Goal: Task Accomplishment & Management: Manage account settings

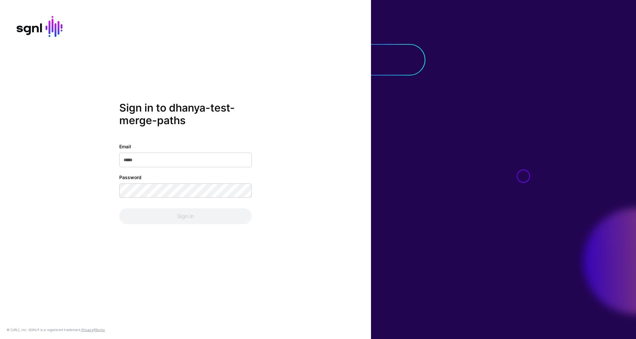
click at [178, 158] on input "Email" at bounding box center [185, 160] width 133 height 15
type input "**********"
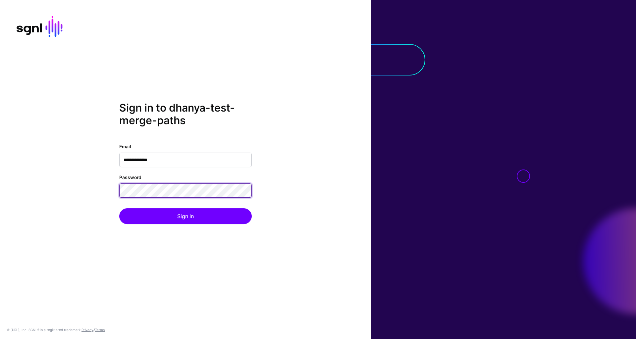
click at [104, 189] on div "**********" at bounding box center [185, 170] width 371 height 136
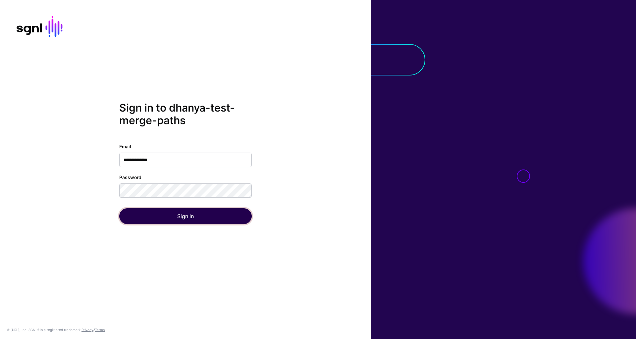
click at [138, 211] on button "Sign In" at bounding box center [185, 216] width 133 height 16
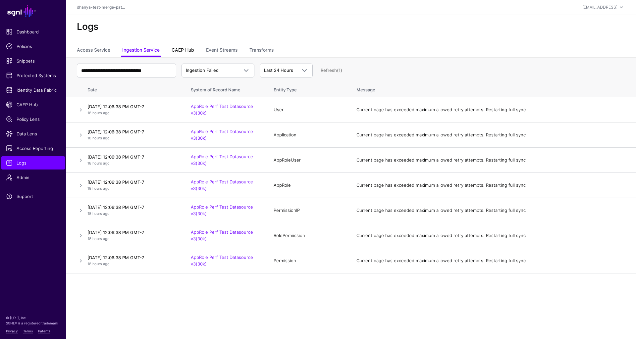
click at [183, 50] on link "CAEP Hub" at bounding box center [183, 50] width 23 height 13
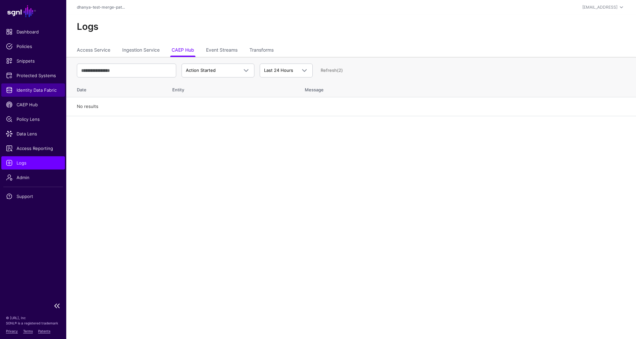
click at [29, 93] on link "Identity Data Fabric" at bounding box center [33, 90] width 64 height 13
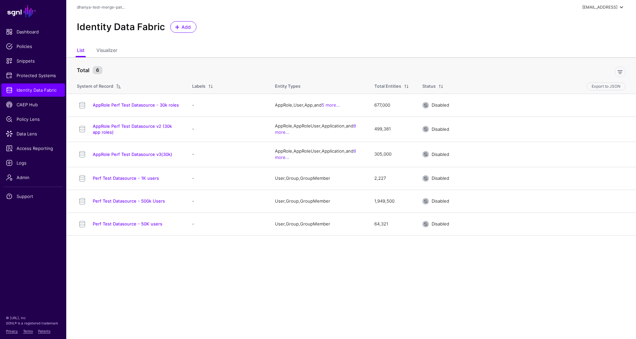
click at [621, 8] on span at bounding box center [622, 7] width 8 height 8
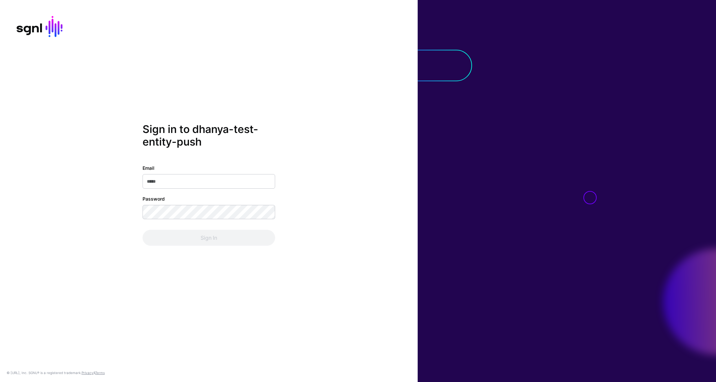
type input "**********"
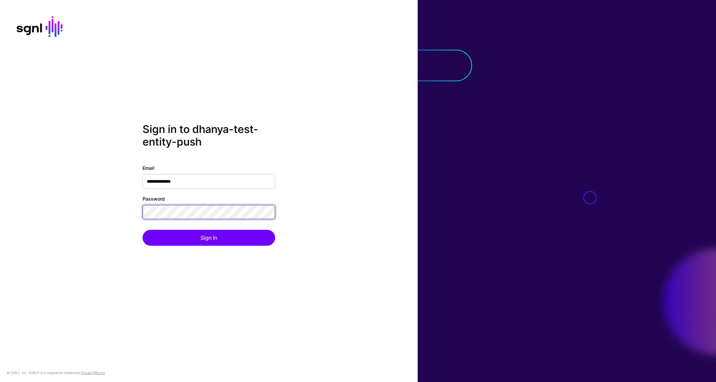
click at [131, 211] on div "**********" at bounding box center [209, 191] width 418 height 136
click at [143, 230] on button "Sign In" at bounding box center [209, 238] width 133 height 16
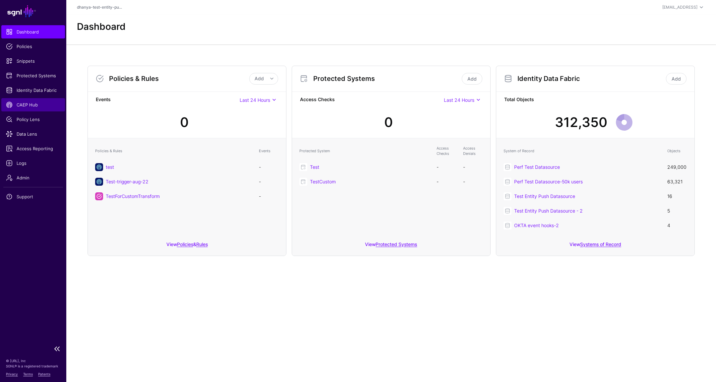
click at [29, 104] on span "CAEP Hub" at bounding box center [33, 104] width 54 height 7
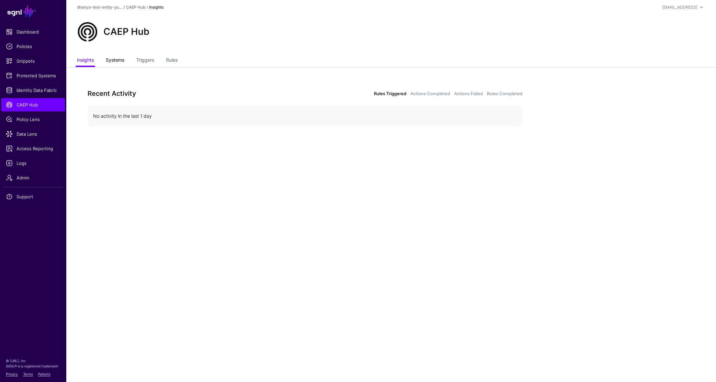
click at [120, 61] on link "Systems" at bounding box center [115, 60] width 19 height 13
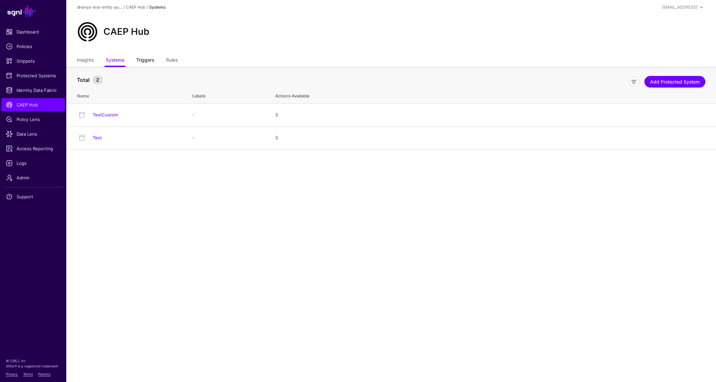
click at [146, 61] on link "Triggers" at bounding box center [145, 60] width 18 height 13
click at [172, 60] on link "Rules" at bounding box center [172, 60] width 12 height 13
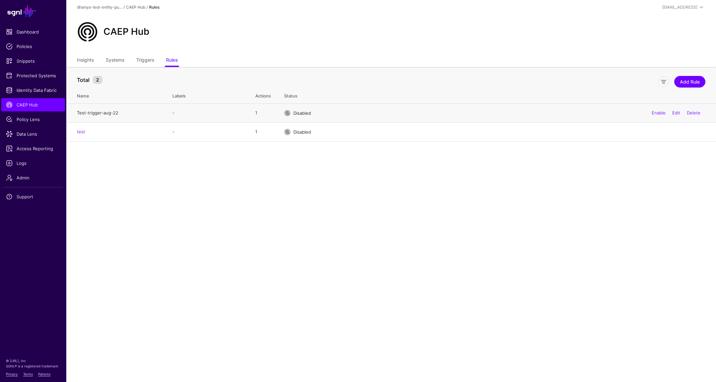
click at [105, 112] on link "Test-trigger-aug-22" at bounding box center [97, 112] width 41 height 5
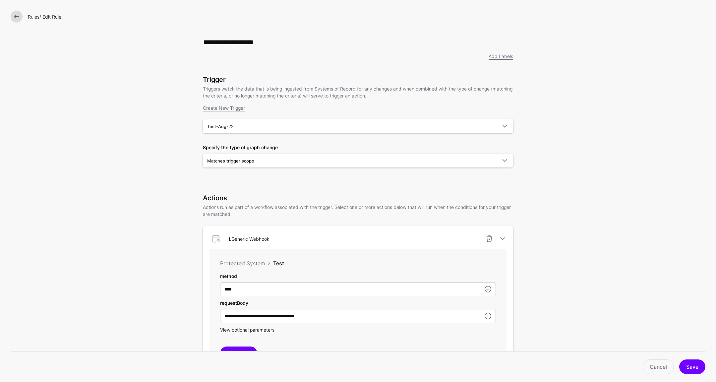
click at [32, 17] on link "Rules" at bounding box center [34, 17] width 12 height 6
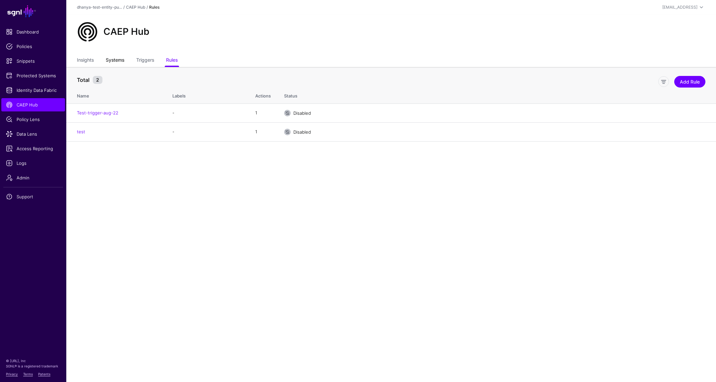
click at [122, 61] on link "Systems" at bounding box center [115, 60] width 19 height 13
click at [665, 81] on link "Add Protected System" at bounding box center [674, 82] width 61 height 12
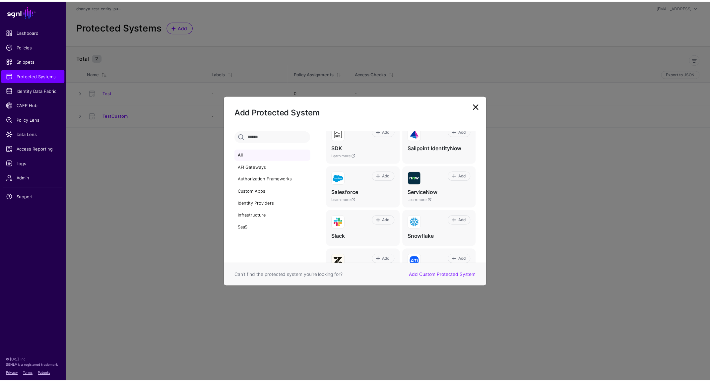
scroll to position [407, 0]
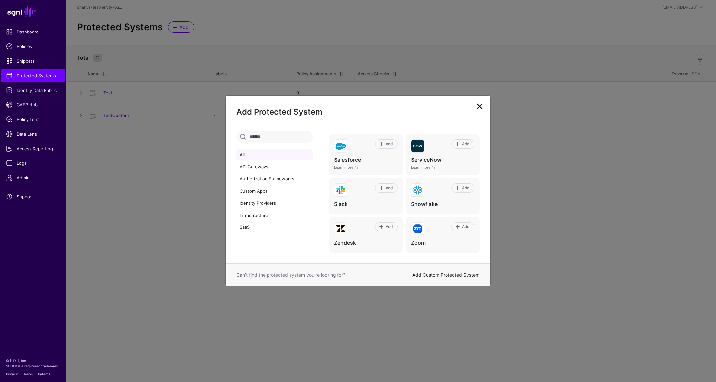
click at [455, 276] on link "Add Custom Protected System" at bounding box center [445, 275] width 67 height 6
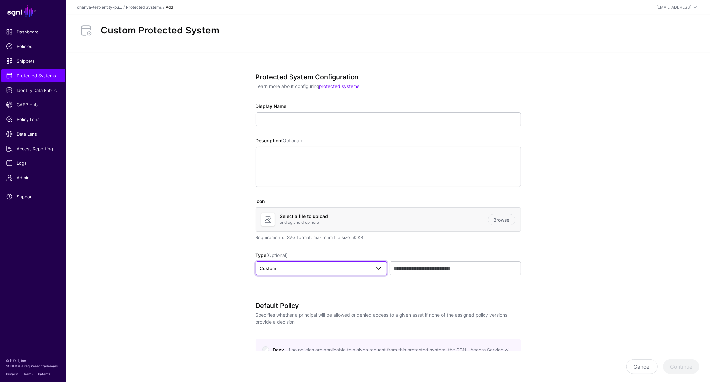
click at [379, 268] on span at bounding box center [379, 268] width 8 height 8
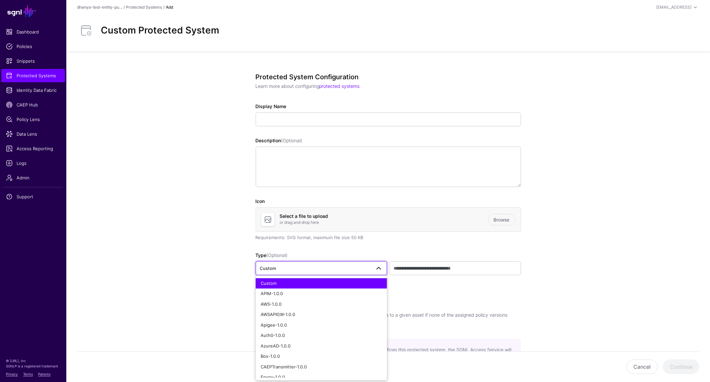
click at [188, 191] on app-integrations-details-form "Protected System Configuration Learn more about configuring protected systems D…" at bounding box center [387, 336] width 643 height 568
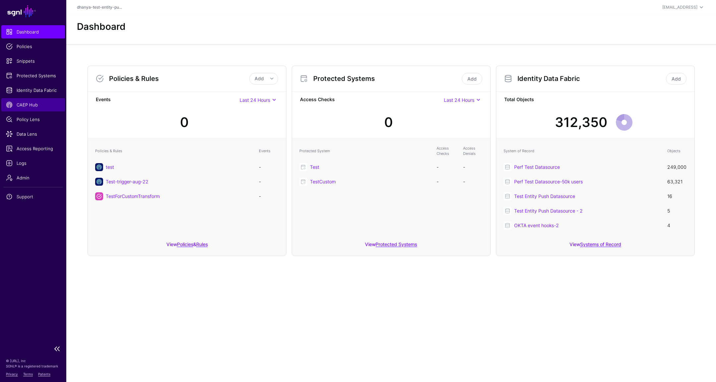
click at [28, 105] on span "CAEP Hub" at bounding box center [33, 104] width 54 height 7
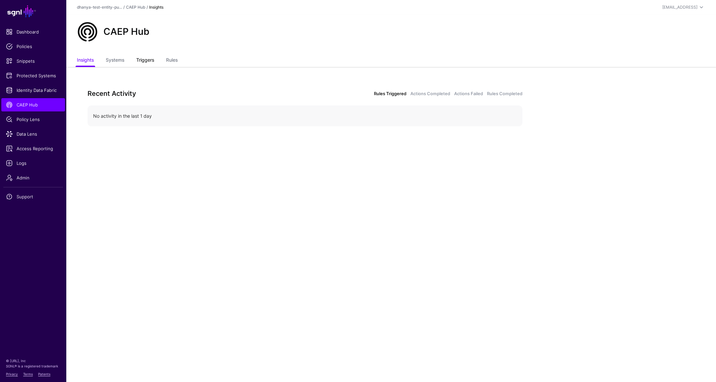
click at [144, 62] on link "Triggers" at bounding box center [145, 60] width 18 height 13
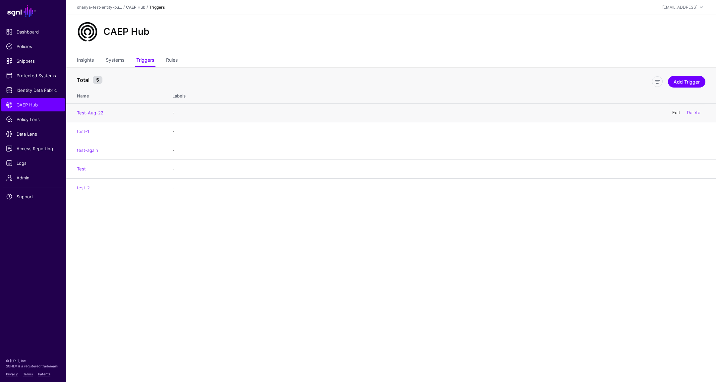
click at [676, 113] on link "Edit" at bounding box center [676, 112] width 8 height 5
click at [176, 62] on link "Rules" at bounding box center [172, 60] width 12 height 13
click at [677, 111] on link "Edit" at bounding box center [676, 112] width 8 height 5
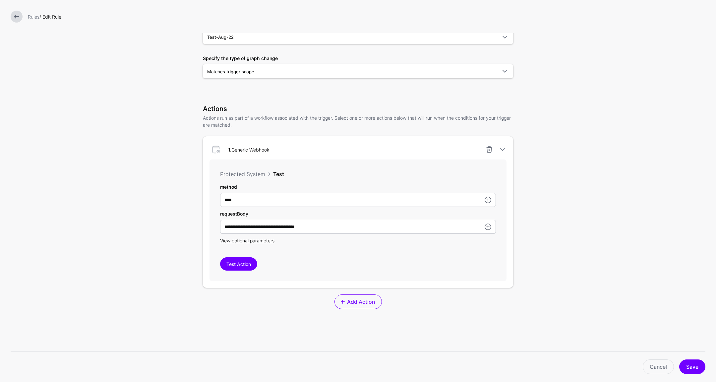
scroll to position [89, 0]
click at [372, 300] on span "Add Action" at bounding box center [360, 301] width 29 height 8
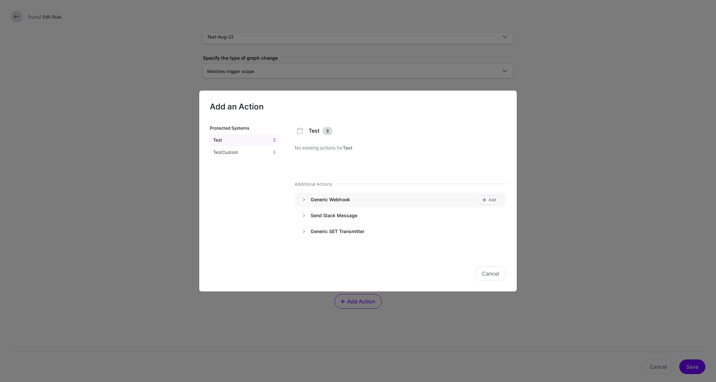
click at [338, 200] on h4 "Generic Webhook" at bounding box center [393, 200] width 165 height 6
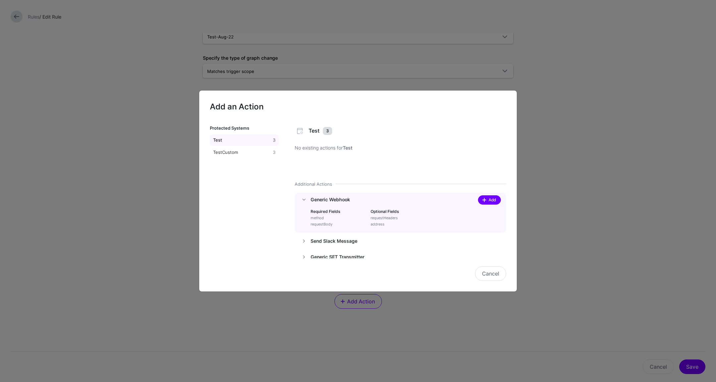
click at [488, 198] on span "Add" at bounding box center [492, 200] width 9 height 6
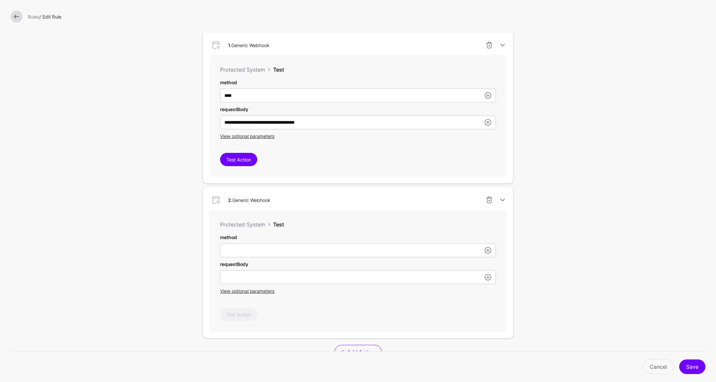
scroll to position [229, 0]
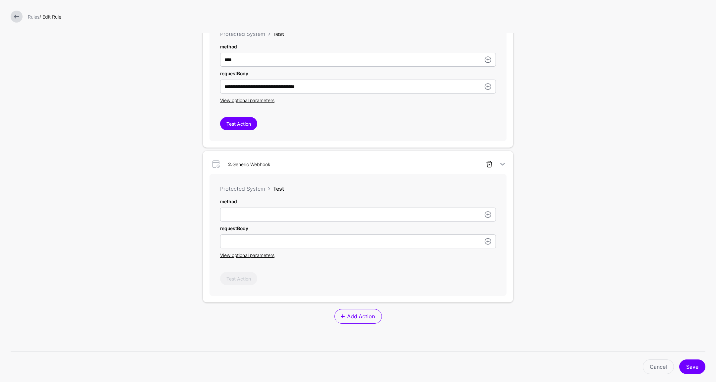
click at [486, 164] on link at bounding box center [489, 164] width 8 height 8
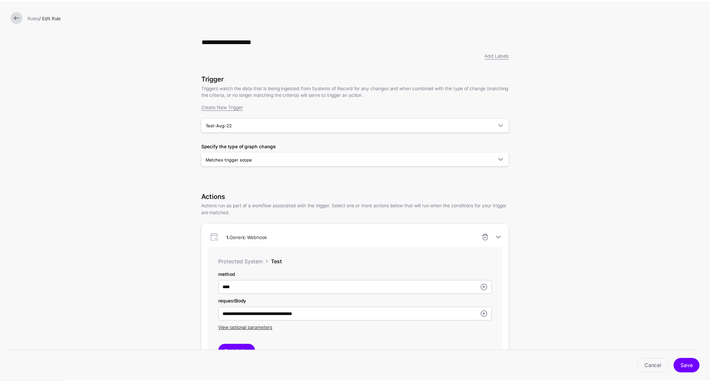
scroll to position [0, 0]
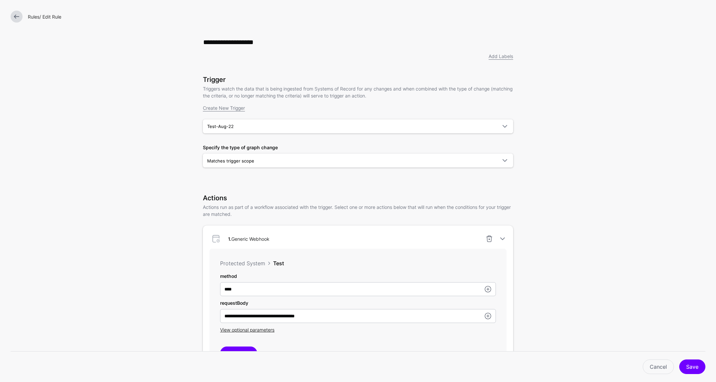
click at [35, 18] on link "Rules" at bounding box center [34, 17] width 12 height 6
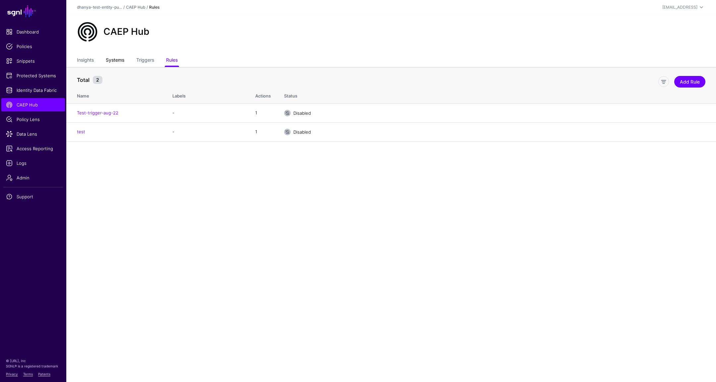
click at [121, 64] on link "Systems" at bounding box center [115, 60] width 19 height 13
click at [98, 138] on link "Test" at bounding box center [97, 137] width 9 height 5
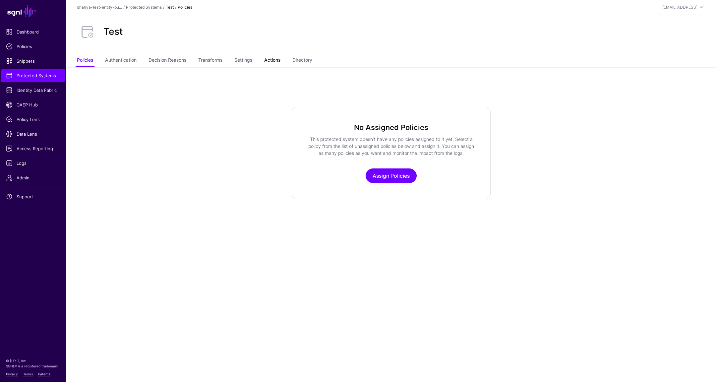
click at [277, 62] on link "Actions" at bounding box center [272, 60] width 16 height 13
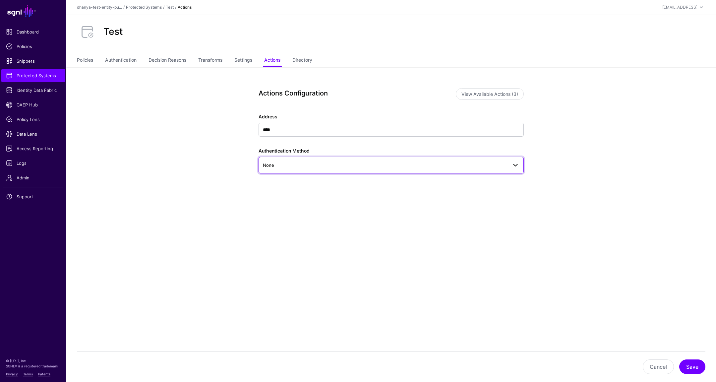
click at [351, 163] on span "None" at bounding box center [385, 164] width 245 height 7
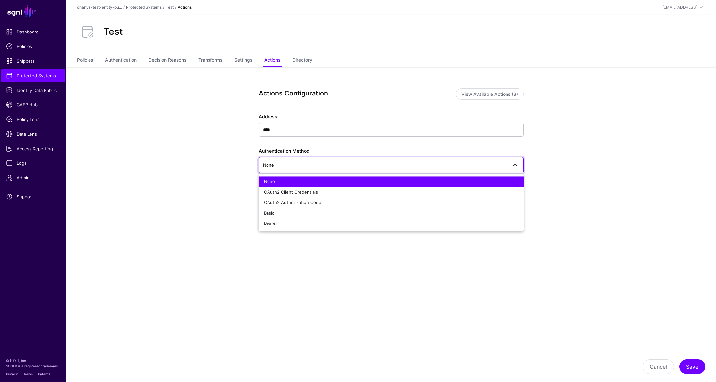
click at [202, 168] on app-integrations-item-actions "Actions Configuration View Available Actions (3) Address **** Authentication Me…" at bounding box center [391, 162] width 650 height 191
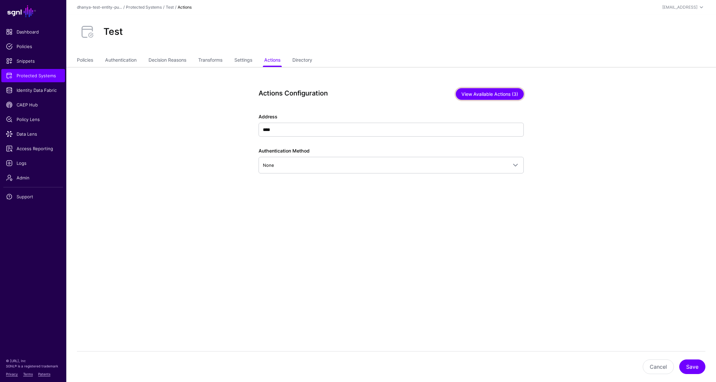
click at [491, 95] on button "View Available Actions (3)" at bounding box center [490, 94] width 68 height 12
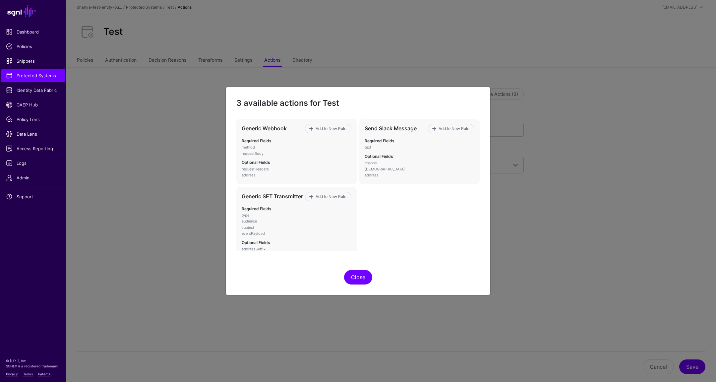
click at [357, 279] on button "Close" at bounding box center [358, 277] width 28 height 15
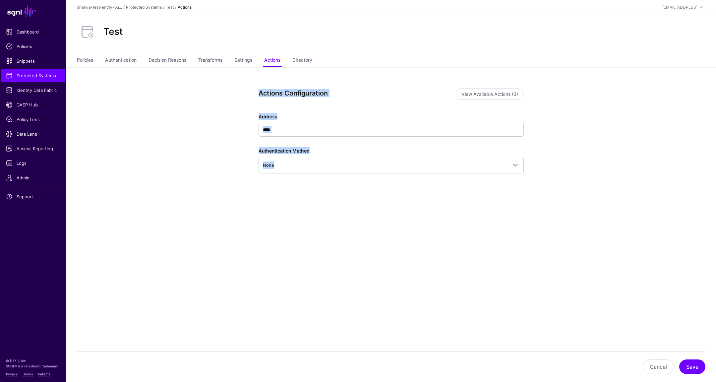
drag, startPoint x: 256, startPoint y: 90, endPoint x: 256, endPoint y: 204, distance: 113.0
click at [256, 204] on div "Actions Configuration View Available Actions (3) Address **** Authentication Me…" at bounding box center [391, 162] width 308 height 191
drag, startPoint x: 242, startPoint y: 82, endPoint x: 273, endPoint y: 165, distance: 89.1
click at [274, 165] on div "Actions Configuration View Available Actions (3) Address **** Authentication Me…" at bounding box center [391, 162] width 308 height 191
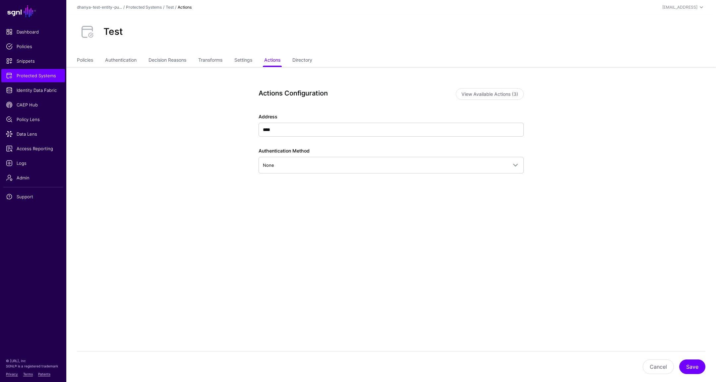
click at [274, 202] on div "Actions Configuration View Available Actions (3) Address **** Authentication Me…" at bounding box center [391, 148] width 265 height 120
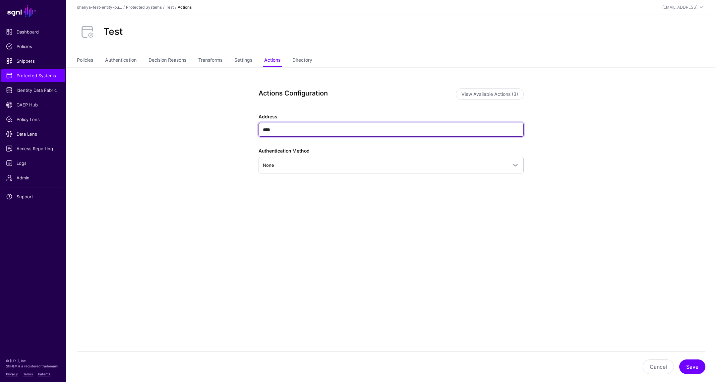
drag, startPoint x: 296, startPoint y: 130, endPoint x: 251, endPoint y: 131, distance: 44.4
click at [251, 131] on div "Actions Configuration View Available Actions (3) Address **** Authentication Me…" at bounding box center [391, 162] width 308 height 191
paste input "**********"
type input "**********"
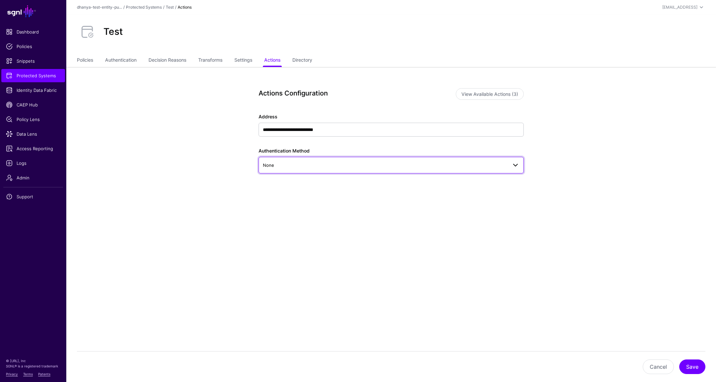
click at [296, 164] on span "None" at bounding box center [385, 164] width 245 height 7
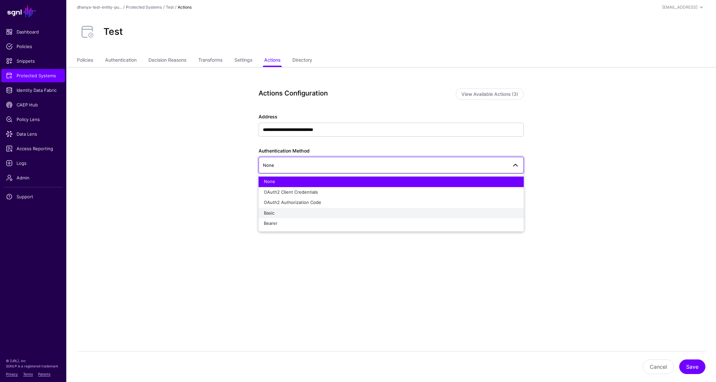
click at [284, 212] on div "Basic" at bounding box center [391, 213] width 255 height 7
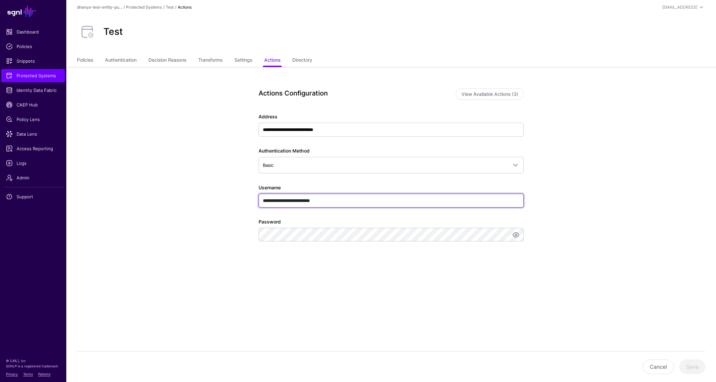
drag, startPoint x: 347, startPoint y: 197, endPoint x: 281, endPoint y: 201, distance: 66.4
click at [281, 201] on input "**********" at bounding box center [391, 201] width 265 height 14
drag, startPoint x: 343, startPoint y: 200, endPoint x: 225, endPoint y: 208, distance: 118.6
click at [225, 208] on app-integrations-item-actions "**********" at bounding box center [391, 196] width 650 height 259
drag, startPoint x: 327, startPoint y: 201, endPoint x: 261, endPoint y: 197, distance: 67.1
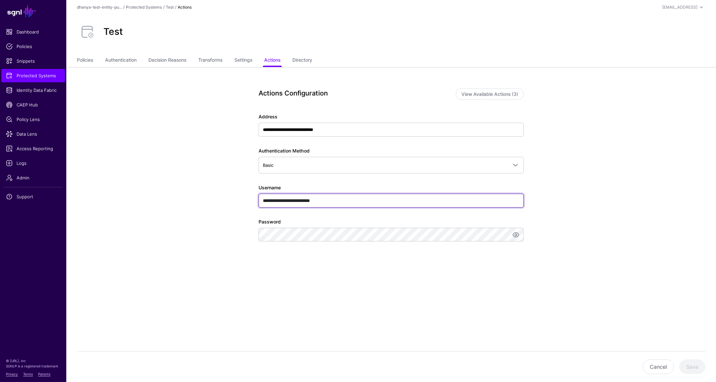
click at [261, 197] on input "**********" at bounding box center [391, 201] width 265 height 14
paste input "text"
type input "**********"
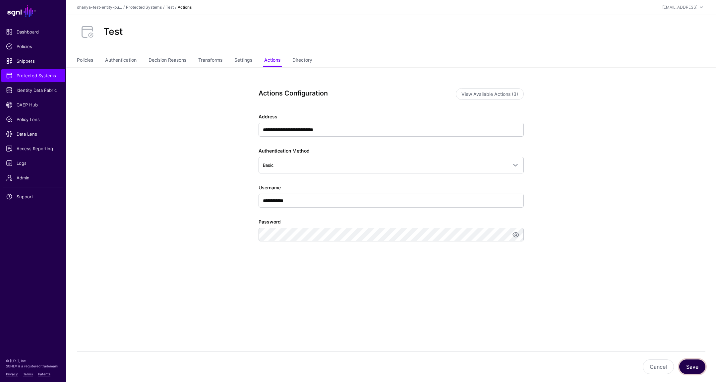
click at [693, 366] on button "Save" at bounding box center [692, 366] width 26 height 15
click at [35, 105] on span "CAEP Hub" at bounding box center [33, 104] width 54 height 7
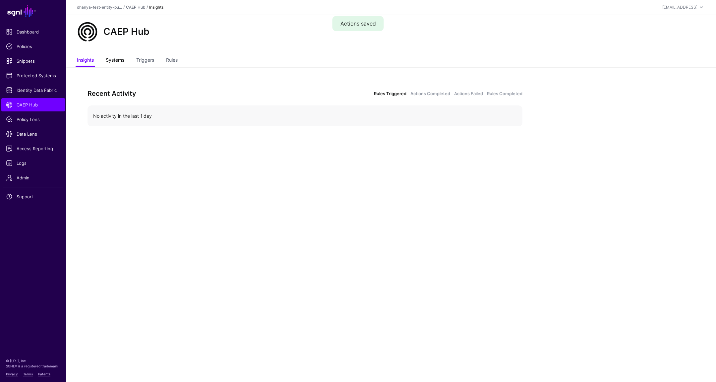
click at [119, 57] on link "Systems" at bounding box center [115, 60] width 19 height 13
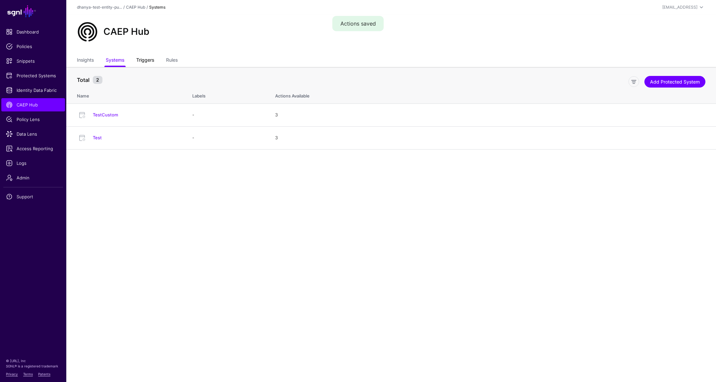
click at [146, 61] on link "Triggers" at bounding box center [145, 60] width 18 height 13
click at [173, 59] on link "Rules" at bounding box center [172, 60] width 12 height 13
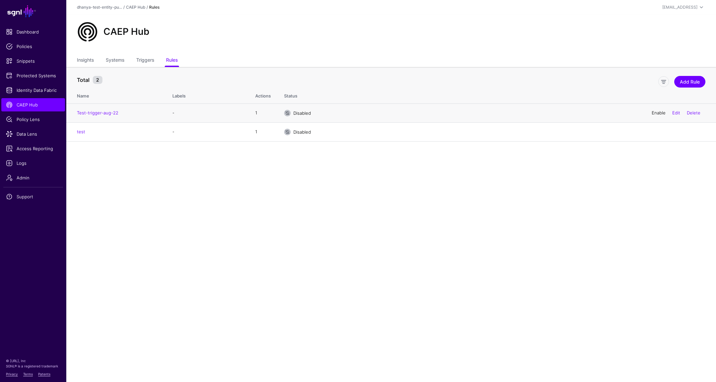
click at [656, 112] on link "Enable" at bounding box center [659, 112] width 14 height 5
click at [50, 104] on span "CAEP Hub" at bounding box center [33, 104] width 54 height 7
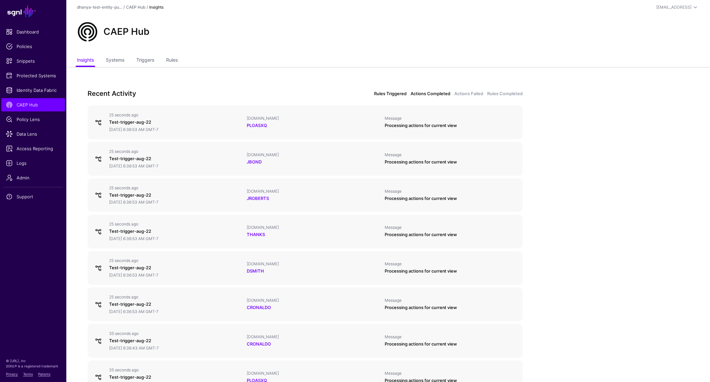
click at [438, 92] on link "Actions Completed" at bounding box center [430, 93] width 40 height 7
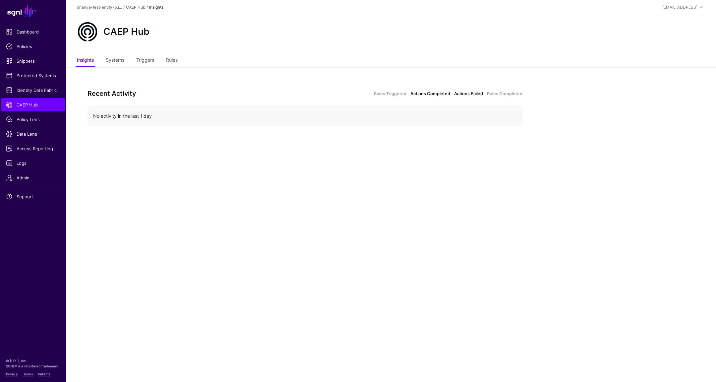
click at [467, 92] on link "Actions Failed" at bounding box center [468, 93] width 29 height 7
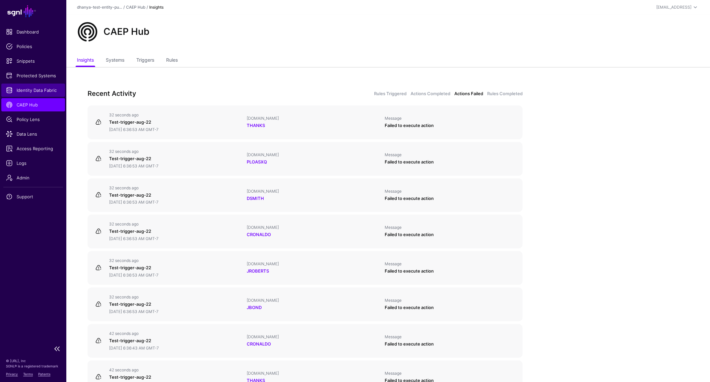
click at [34, 91] on span "Identity Data Fabric" at bounding box center [33, 90] width 54 height 7
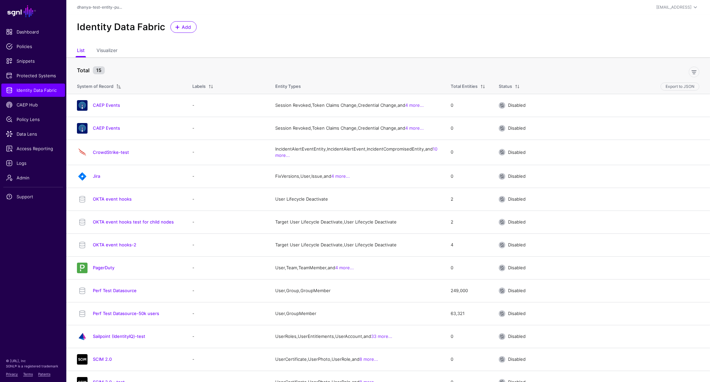
scroll to position [84, 0]
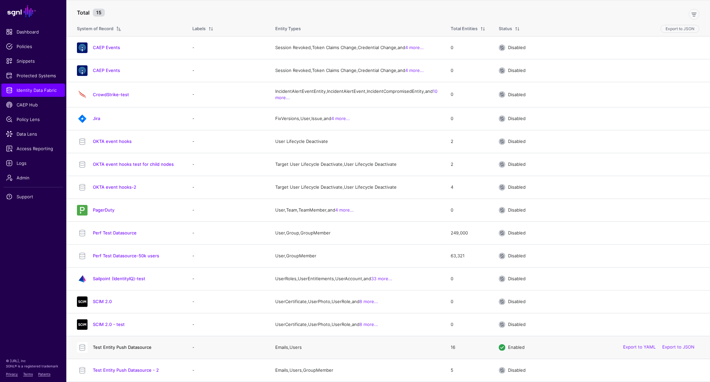
click at [142, 348] on link "Test Entity Push Datasource" at bounding box center [122, 346] width 59 height 5
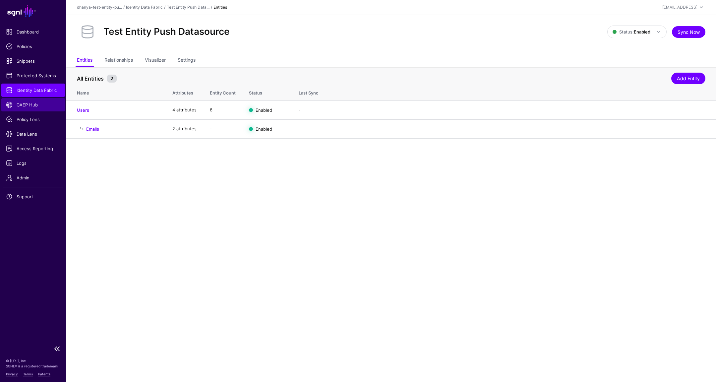
click at [34, 104] on span "CAEP Hub" at bounding box center [33, 104] width 54 height 7
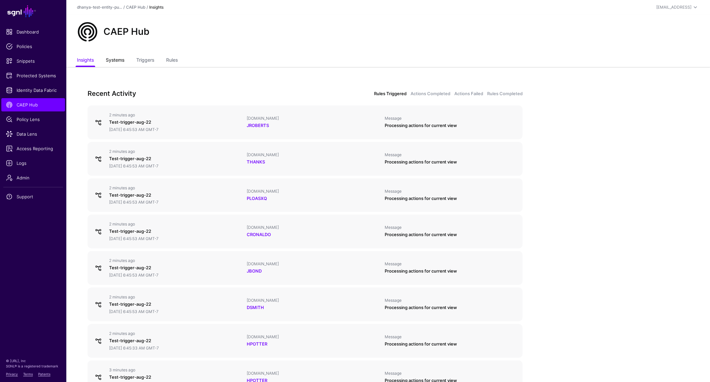
click at [118, 60] on link "Systems" at bounding box center [115, 60] width 19 height 13
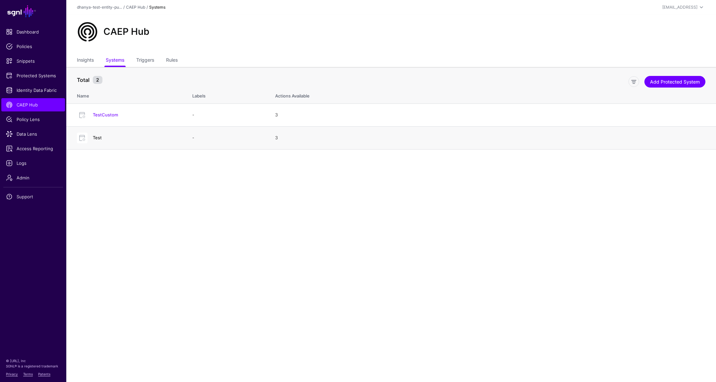
click at [100, 137] on link "Test" at bounding box center [97, 137] width 9 height 5
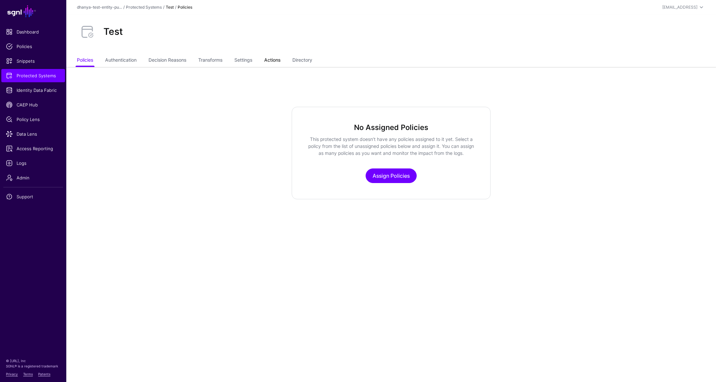
click at [277, 61] on link "Actions" at bounding box center [272, 60] width 16 height 13
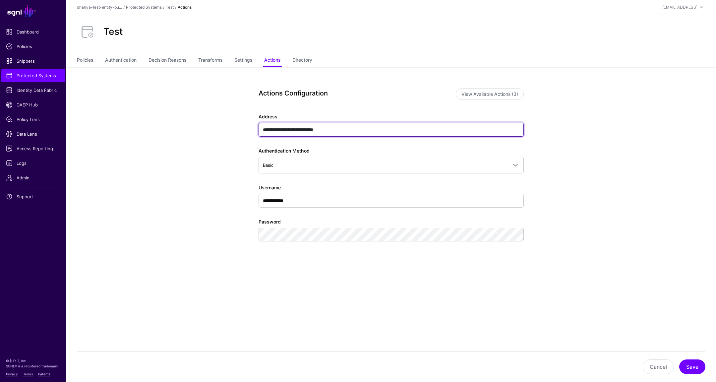
drag, startPoint x: 348, startPoint y: 129, endPoint x: 248, endPoint y: 129, distance: 100.1
click at [248, 129] on div "**********" at bounding box center [391, 196] width 308 height 259
paste input "text"
type input "**********"
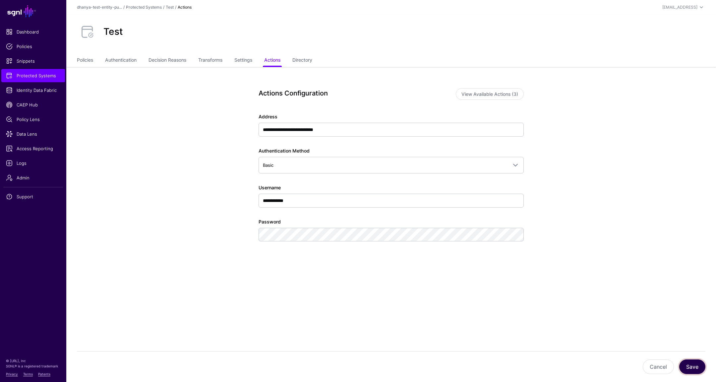
click at [690, 366] on button "Save" at bounding box center [692, 366] width 26 height 15
click at [41, 105] on span "CAEP Hub" at bounding box center [33, 104] width 54 height 7
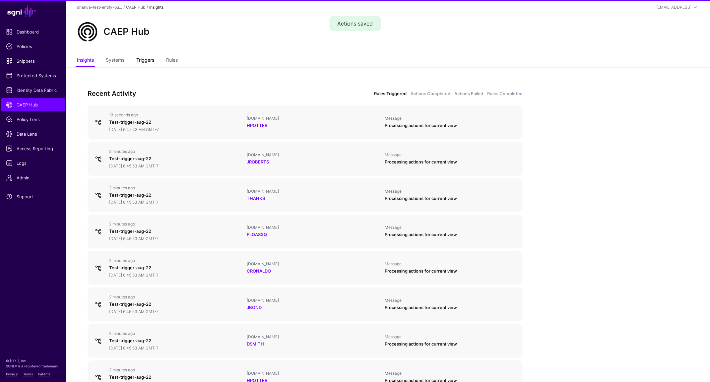
click at [148, 63] on link "Triggers" at bounding box center [145, 60] width 18 height 13
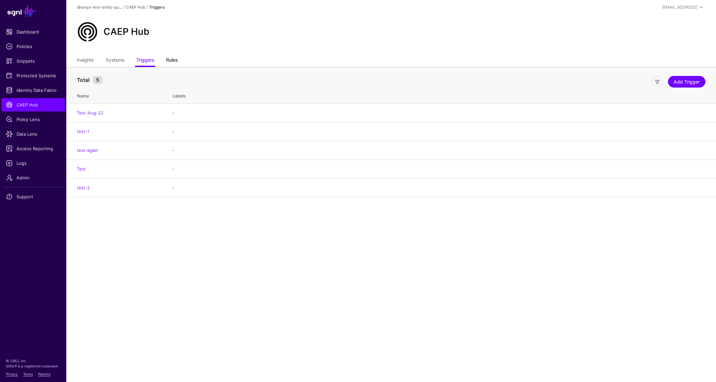
click at [174, 59] on link "Rules" at bounding box center [172, 60] width 12 height 13
click at [675, 113] on link "Edit" at bounding box center [676, 112] width 8 height 5
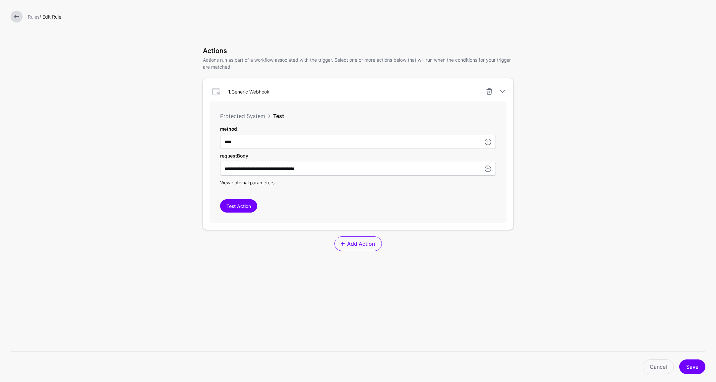
scroll to position [151, 0]
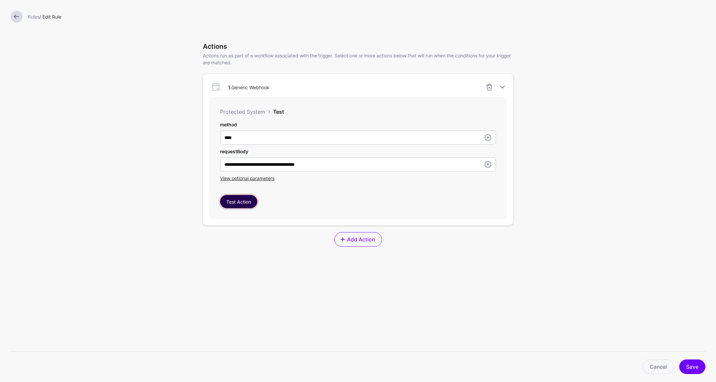
click at [248, 200] on button "Test Action" at bounding box center [238, 201] width 37 height 13
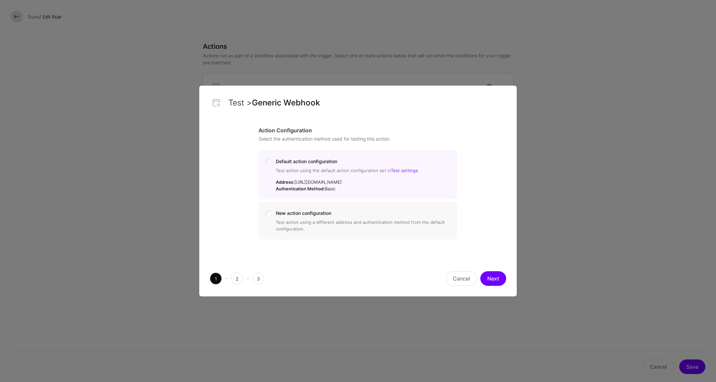
click at [320, 184] on p "Address: https://64aecf67ba95.ngrok.app Authentication Method: Basic" at bounding box center [363, 185] width 175 height 13
click at [494, 279] on button "Next" at bounding box center [493, 278] width 26 height 15
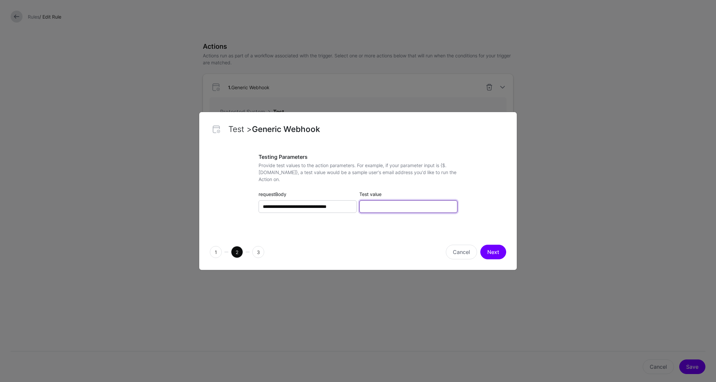
click at [393, 207] on input "Test value" at bounding box center [408, 206] width 98 height 13
type input "******"
click at [494, 250] on button "Next" at bounding box center [493, 252] width 26 height 15
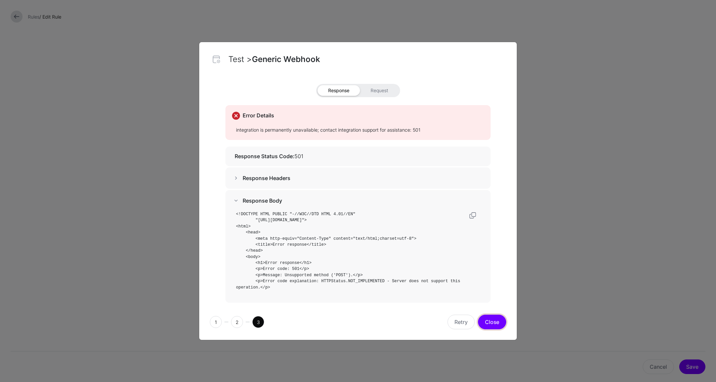
click at [488, 318] on button "Close" at bounding box center [492, 322] width 28 height 15
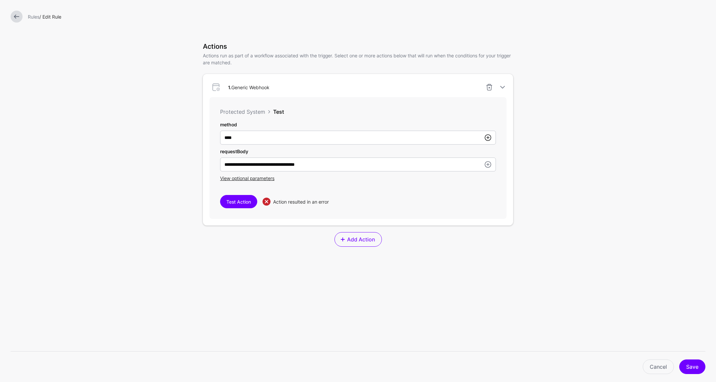
click at [484, 138] on link at bounding box center [488, 138] width 8 height 8
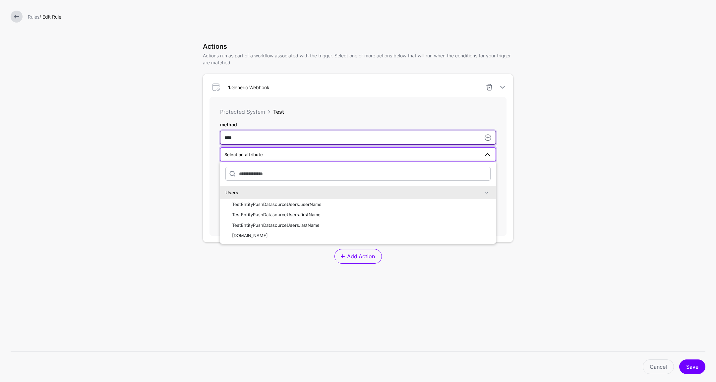
drag, startPoint x: 326, startPoint y: 139, endPoint x: 216, endPoint y: 136, distance: 110.4
click at [216, 136] on div "**********" at bounding box center [357, 166] width 297 height 138
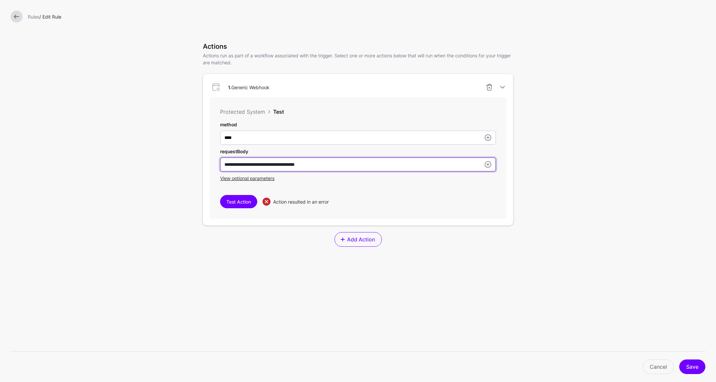
click at [436, 166] on input "**********" at bounding box center [358, 164] width 276 height 14
click at [484, 163] on link at bounding box center [488, 164] width 8 height 8
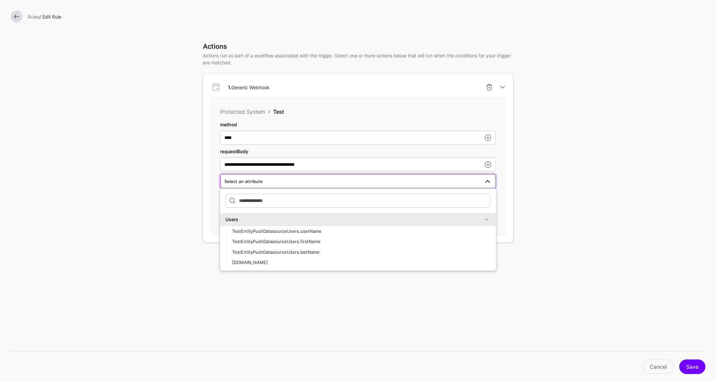
click at [564, 163] on form "**********" at bounding box center [358, 129] width 716 height 561
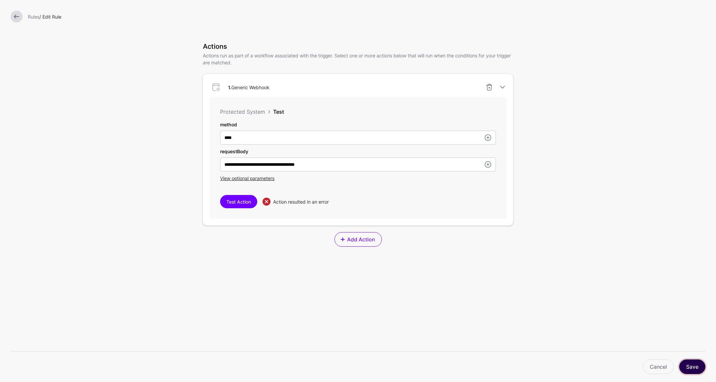
click at [690, 365] on button "Save" at bounding box center [692, 366] width 26 height 15
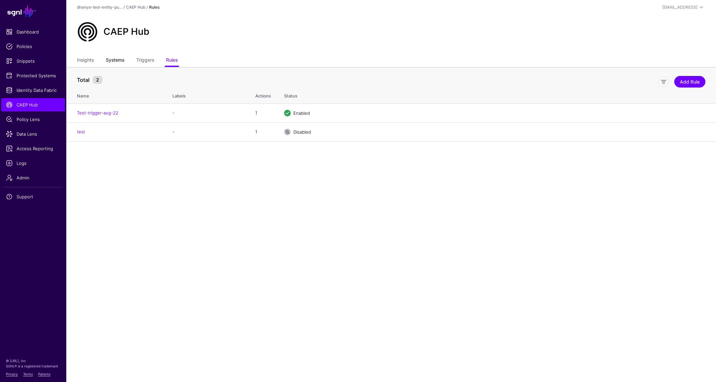
click at [120, 60] on link "Systems" at bounding box center [115, 60] width 19 height 13
click at [99, 136] on link "Test" at bounding box center [97, 137] width 9 height 5
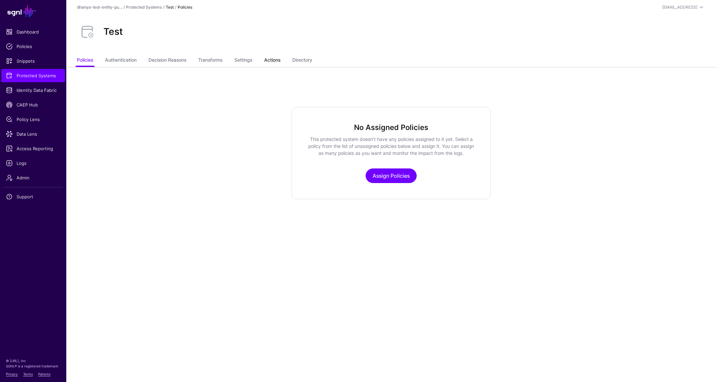
click at [277, 59] on link "Actions" at bounding box center [272, 60] width 16 height 13
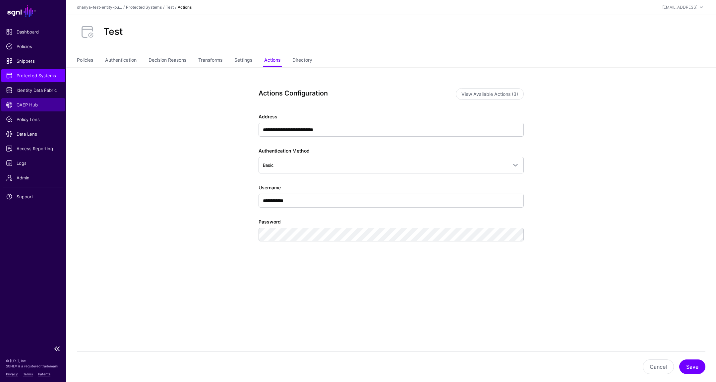
click at [34, 106] on span "CAEP Hub" at bounding box center [33, 104] width 54 height 7
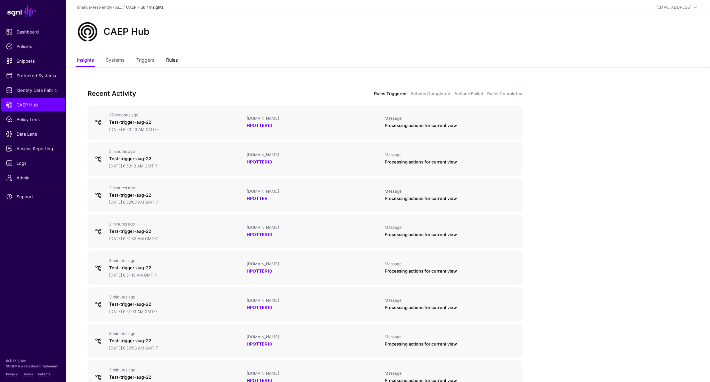
click at [175, 58] on link "Rules" at bounding box center [172, 60] width 12 height 13
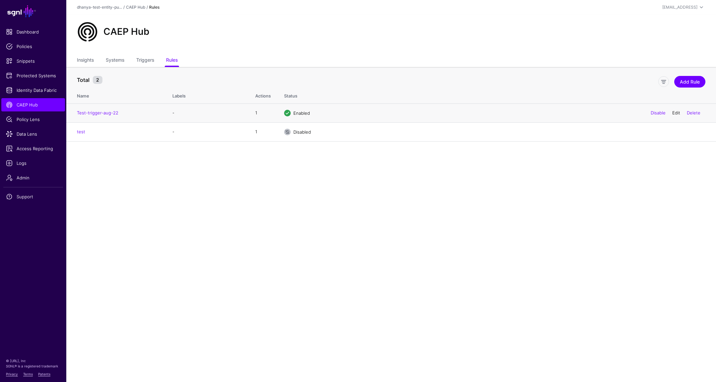
click at [677, 113] on link "Edit" at bounding box center [676, 112] width 8 height 5
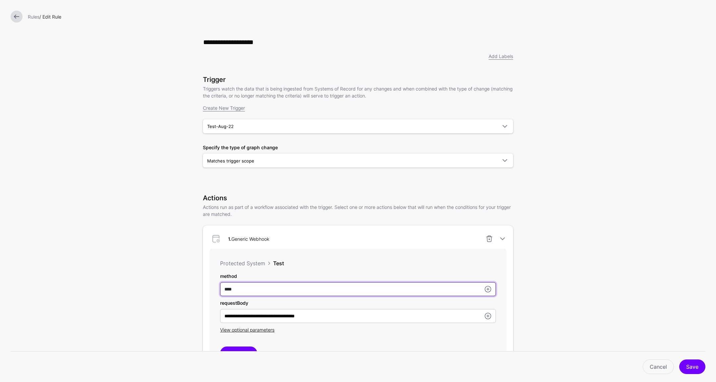
drag, startPoint x: 337, startPoint y: 288, endPoint x: 232, endPoint y: 284, distance: 105.1
click at [232, 284] on input "****" at bounding box center [358, 289] width 276 height 14
type input "***"
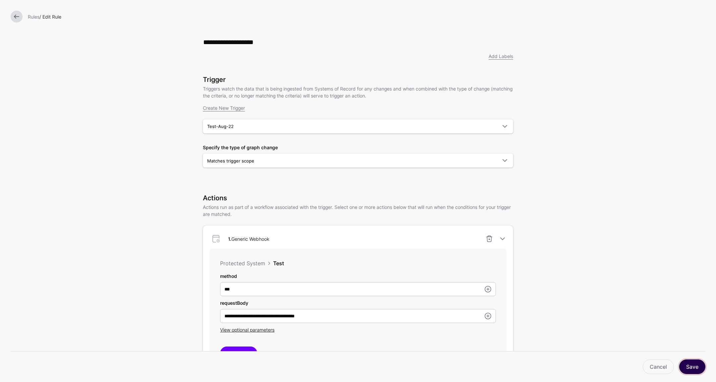
click at [691, 365] on button "Save" at bounding box center [692, 366] width 26 height 15
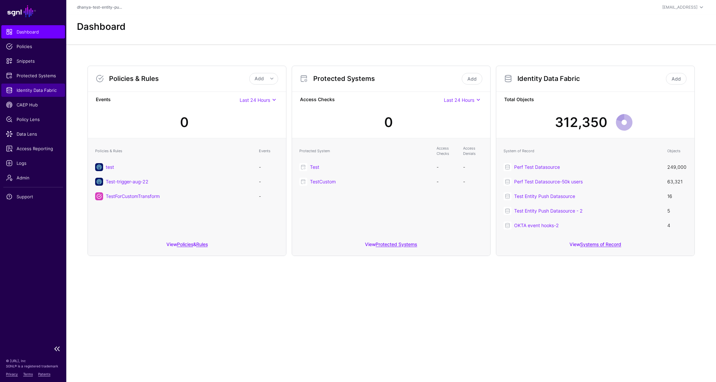
click at [39, 91] on span "Identity Data Fabric" at bounding box center [33, 90] width 54 height 7
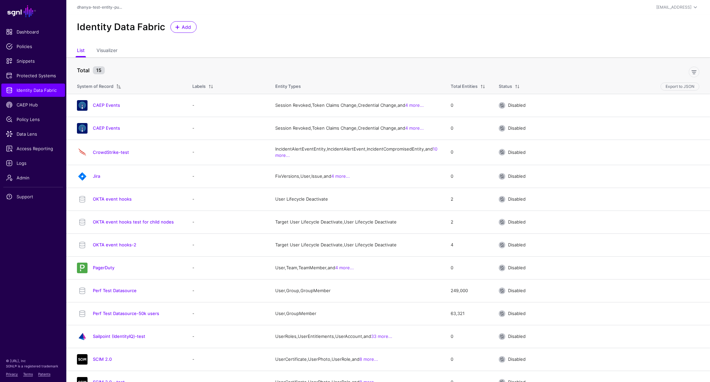
scroll to position [84, 0]
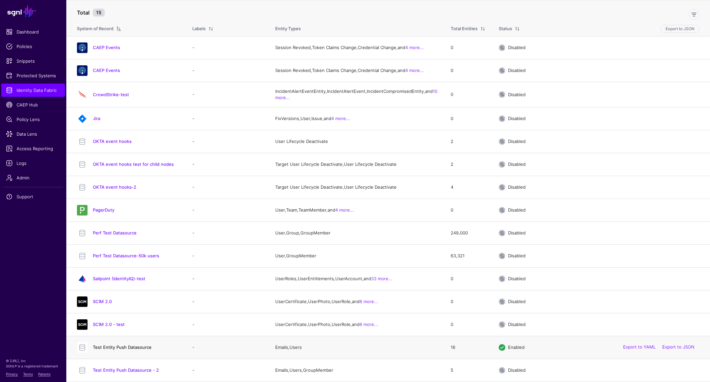
click at [131, 347] on link "Test Entity Push Datasource" at bounding box center [122, 346] width 59 height 5
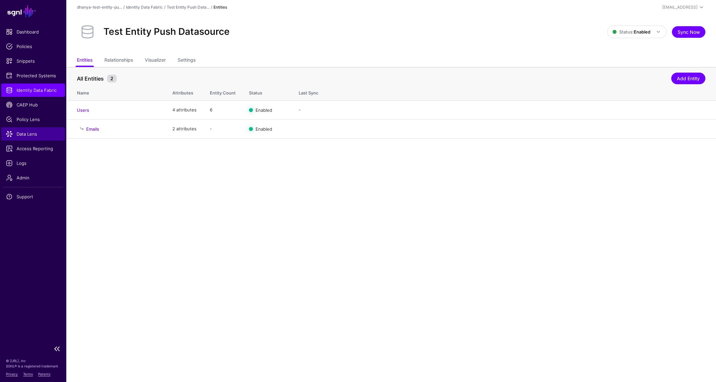
click at [34, 133] on span "Data Lens" at bounding box center [33, 134] width 54 height 7
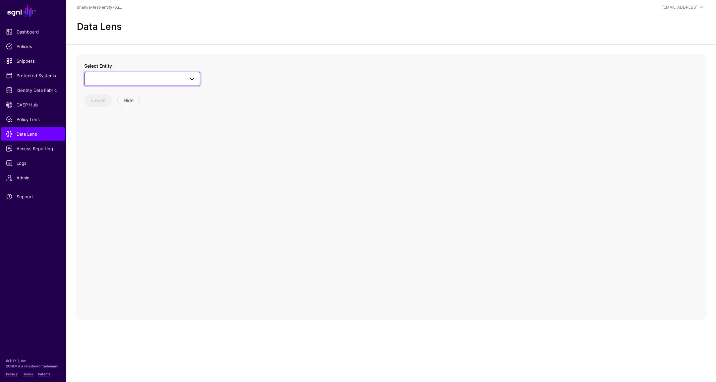
click at [164, 79] on span at bounding box center [141, 79] width 107 height 8
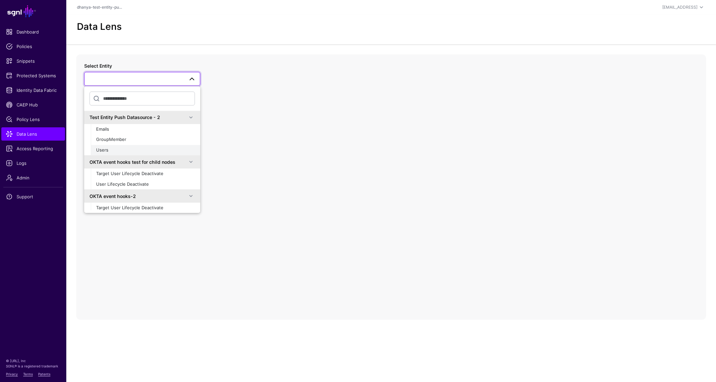
click at [103, 149] on span "Users" at bounding box center [102, 149] width 12 height 5
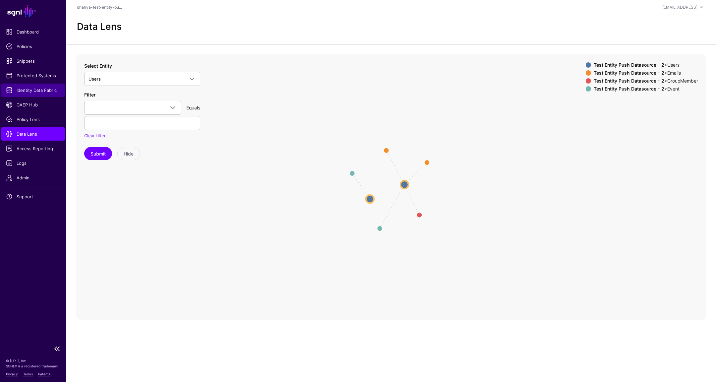
click at [43, 93] on span "Identity Data Fabric" at bounding box center [33, 90] width 54 height 7
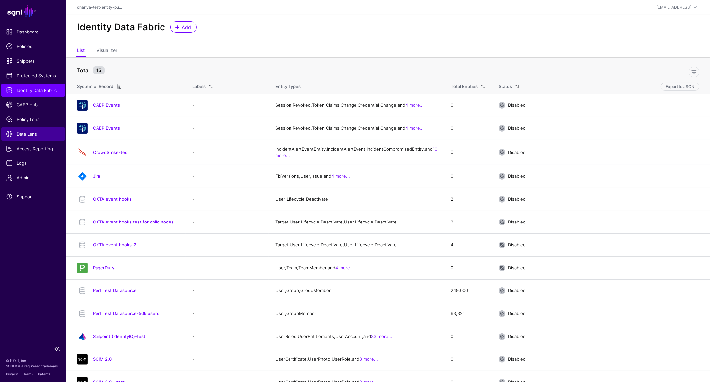
click at [27, 135] on span "Data Lens" at bounding box center [33, 134] width 54 height 7
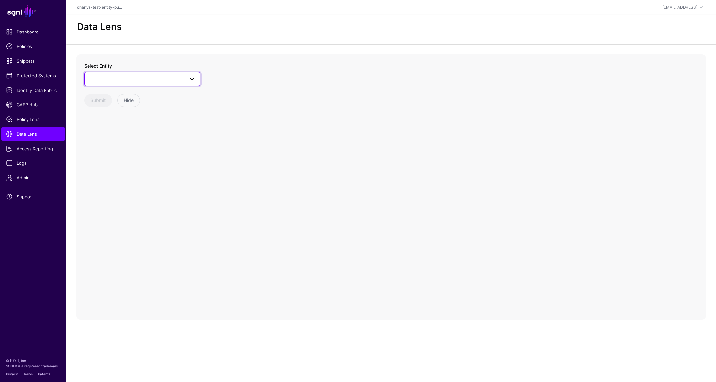
click at [159, 80] on span at bounding box center [141, 79] width 107 height 8
type input "**********"
click at [141, 180] on div "Users" at bounding box center [145, 182] width 99 height 7
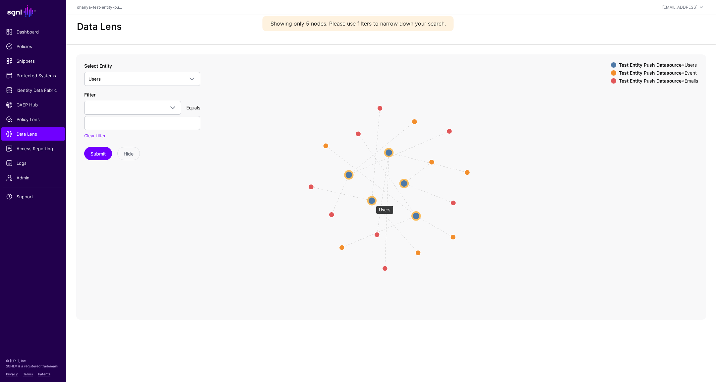
click at [373, 202] on circle at bounding box center [372, 201] width 8 height 8
click at [352, 177] on circle at bounding box center [351, 178] width 8 height 8
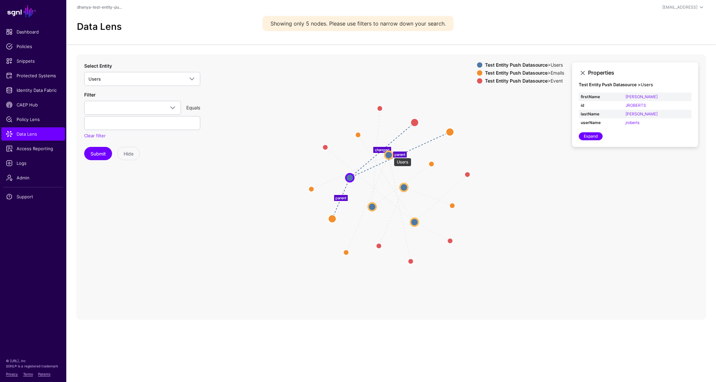
click at [390, 154] on circle at bounding box center [389, 155] width 8 height 8
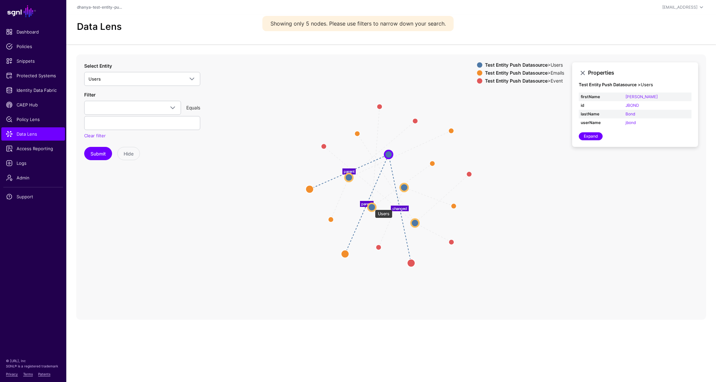
click at [372, 206] on circle at bounding box center [372, 207] width 8 height 8
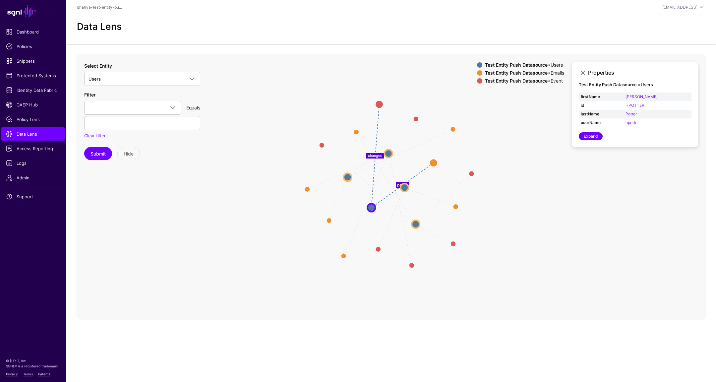
drag, startPoint x: 38, startPoint y: 104, endPoint x: 574, endPoint y: 3, distance: 545.3
click at [0, 0] on main "SGNL Dashboard Policies Snippets Protected Systems Identity Data Fabric CAEP Hu…" at bounding box center [358, 191] width 716 height 382
click at [172, 107] on span at bounding box center [173, 108] width 8 height 8
click at [150, 152] on div "id" at bounding box center [132, 155] width 86 height 7
click at [129, 124] on input "text" at bounding box center [142, 123] width 116 height 14
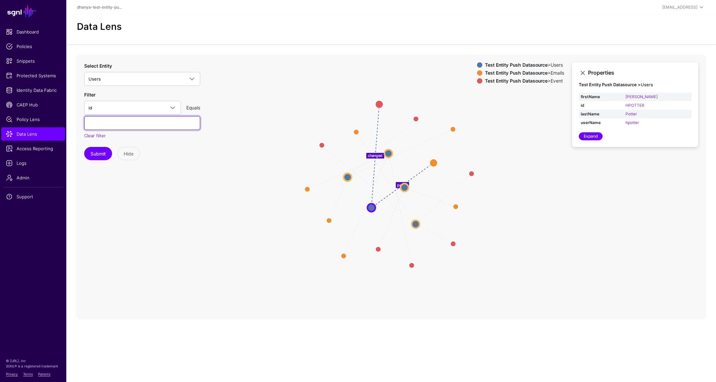
type input "*"
click at [126, 108] on span "id" at bounding box center [126, 107] width 76 height 7
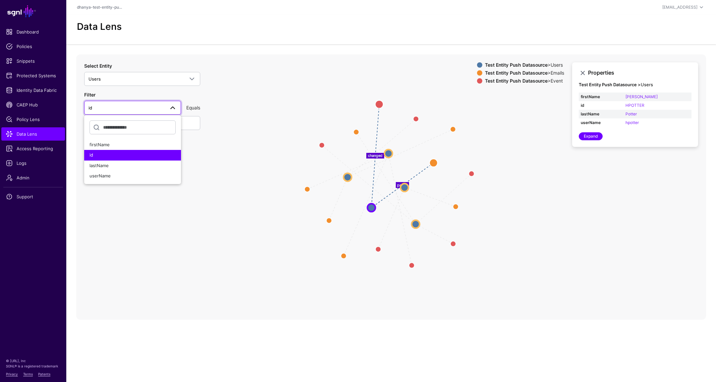
click at [247, 123] on icon "parent parent changed changed changed changed parent parent changed parent chan…" at bounding box center [391, 186] width 630 height 265
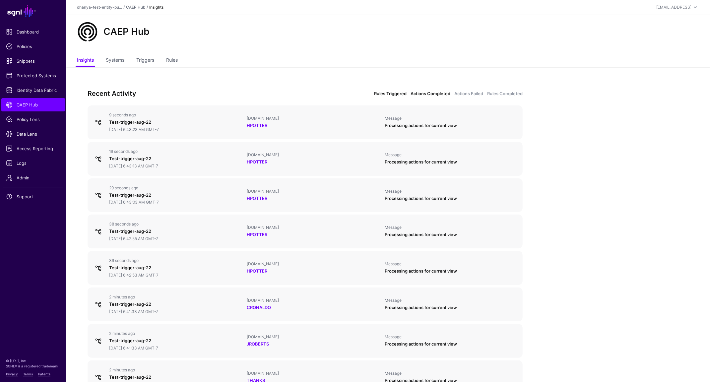
click at [418, 93] on link "Actions Completed" at bounding box center [430, 93] width 40 height 7
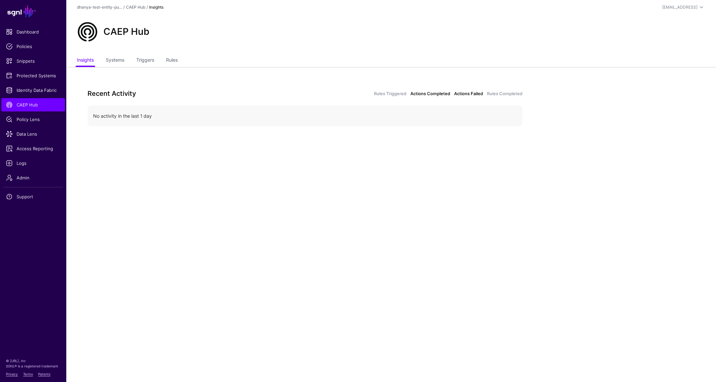
click at [472, 95] on link "Actions Failed" at bounding box center [468, 93] width 29 height 7
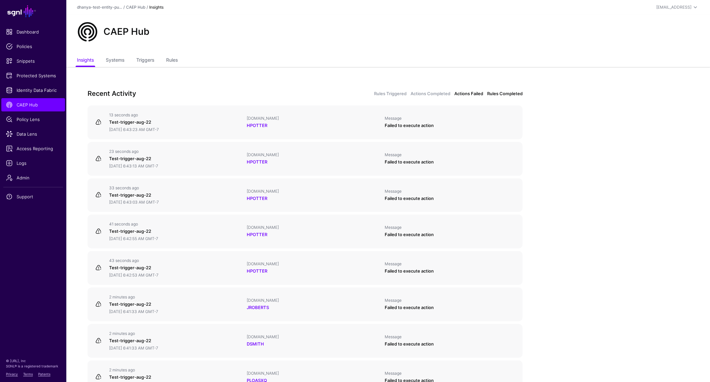
click at [500, 94] on link "Rules Completed" at bounding box center [504, 93] width 35 height 7
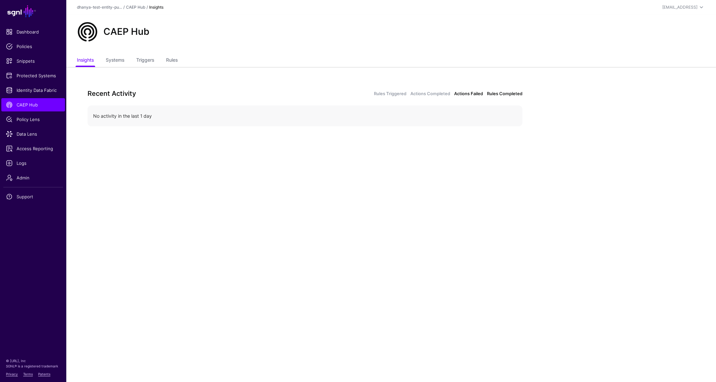
click at [467, 95] on link "Actions Failed" at bounding box center [468, 93] width 29 height 7
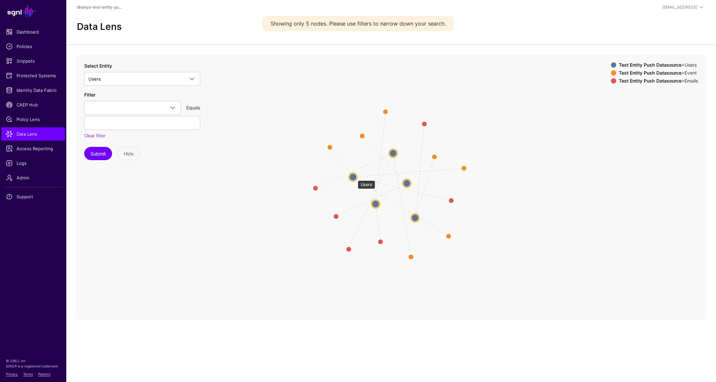
click at [354, 177] on circle at bounding box center [353, 177] width 8 height 8
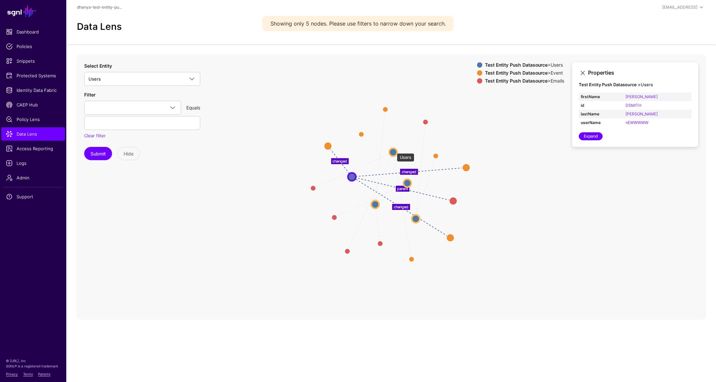
click at [393, 150] on circle at bounding box center [393, 152] width 8 height 8
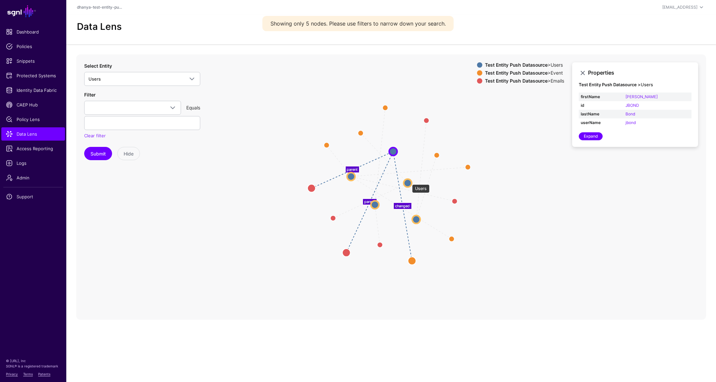
click at [409, 181] on circle at bounding box center [408, 183] width 8 height 8
click at [375, 202] on circle at bounding box center [375, 205] width 8 height 8
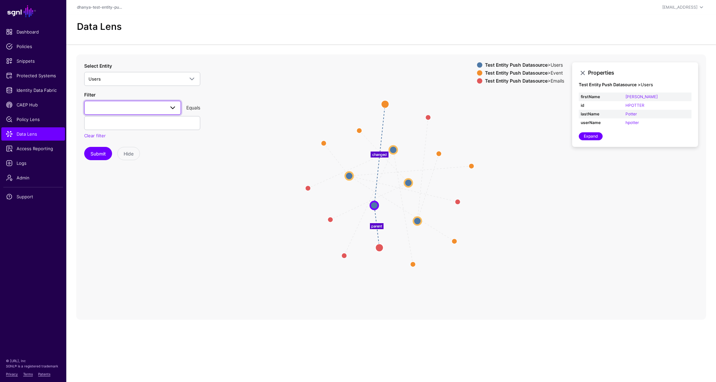
click at [119, 106] on span at bounding box center [132, 108] width 88 height 8
click at [107, 152] on div "id" at bounding box center [132, 155] width 86 height 7
click at [117, 123] on input "text" at bounding box center [142, 123] width 116 height 14
paste input "*********"
click at [101, 147] on button "Submit" at bounding box center [98, 153] width 28 height 13
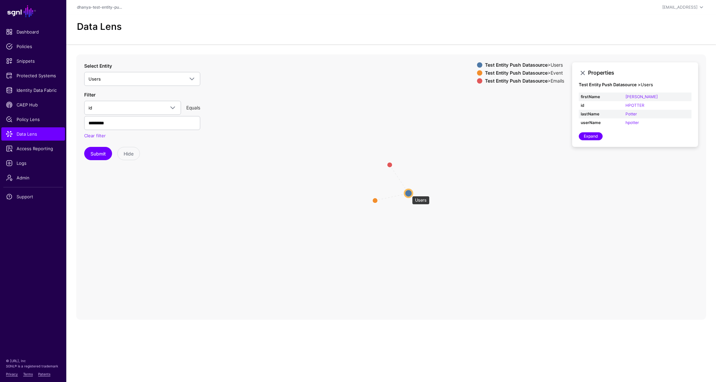
click at [408, 193] on circle at bounding box center [408, 193] width 8 height 8
click at [140, 120] on input "*********" at bounding box center [142, 123] width 116 height 14
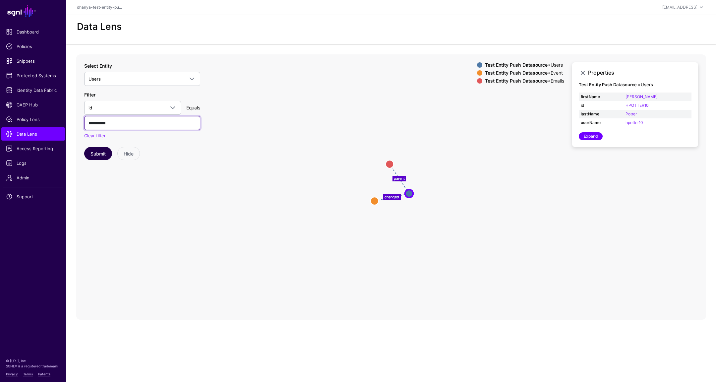
type input "**********"
click at [93, 152] on button "Submit" at bounding box center [98, 153] width 28 height 13
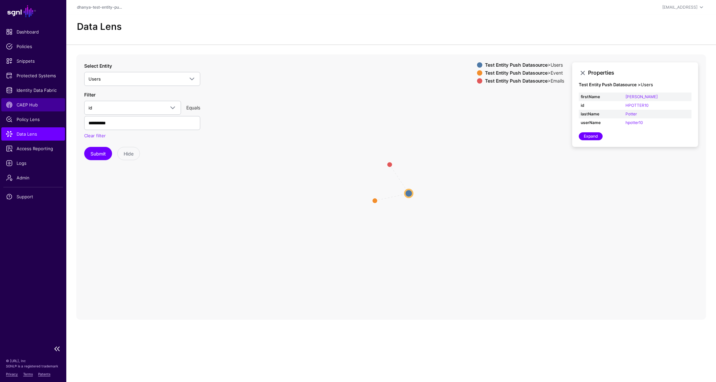
click at [27, 102] on span "CAEP Hub" at bounding box center [33, 104] width 54 height 7
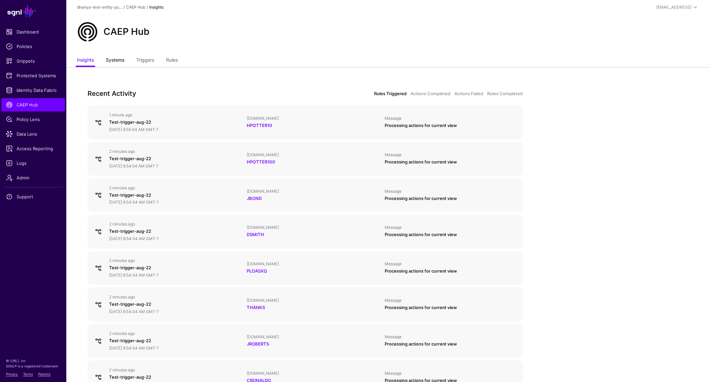
click at [121, 61] on link "Systems" at bounding box center [115, 60] width 19 height 13
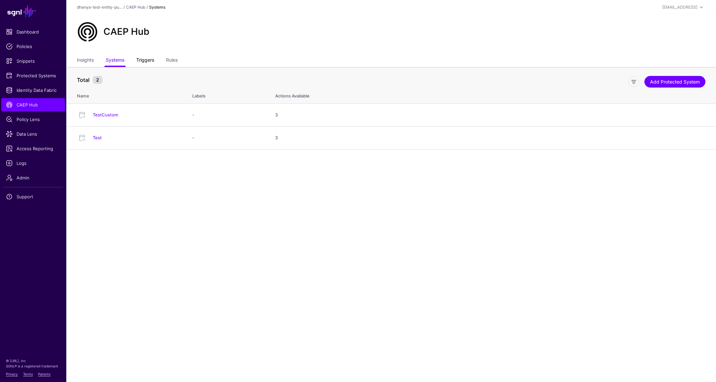
click at [151, 61] on link "Triggers" at bounding box center [145, 60] width 18 height 13
click at [177, 60] on link "Rules" at bounding box center [172, 60] width 12 height 13
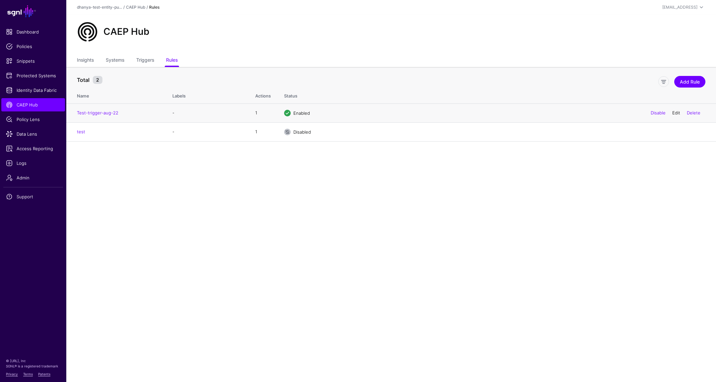
click at [674, 113] on link "Edit" at bounding box center [676, 112] width 8 height 5
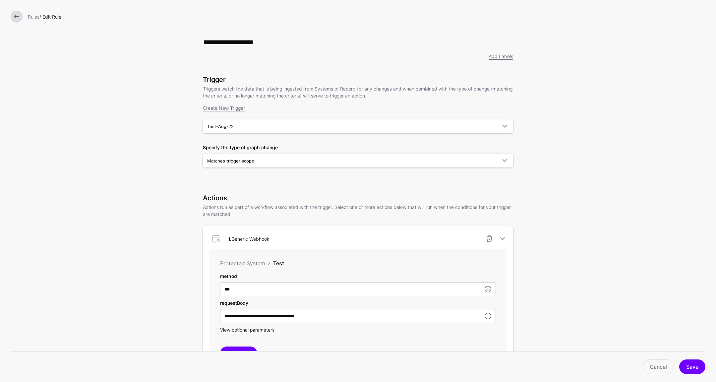
click at [16, 18] on link at bounding box center [17, 17] width 12 height 12
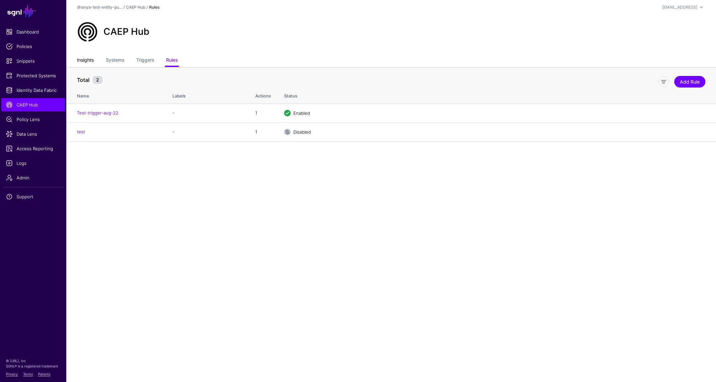
click at [88, 63] on link "Insights" at bounding box center [85, 60] width 17 height 13
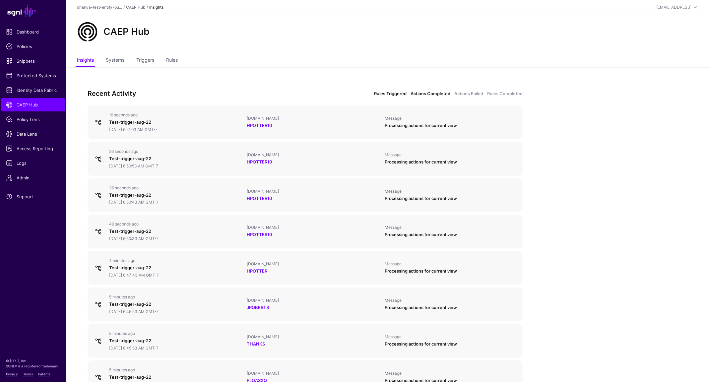
click at [424, 92] on link "Actions Completed" at bounding box center [430, 93] width 40 height 7
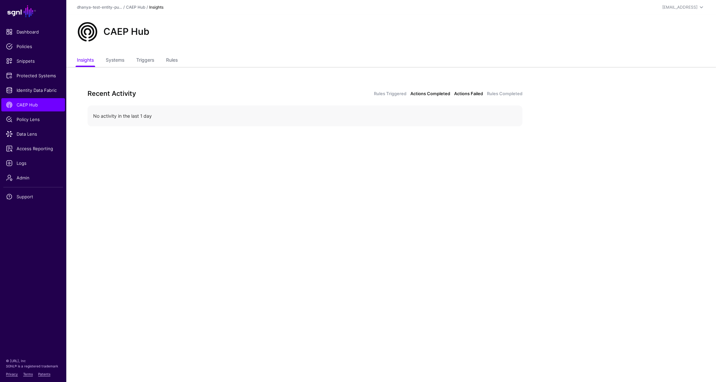
click at [465, 94] on link "Actions Failed" at bounding box center [468, 93] width 29 height 7
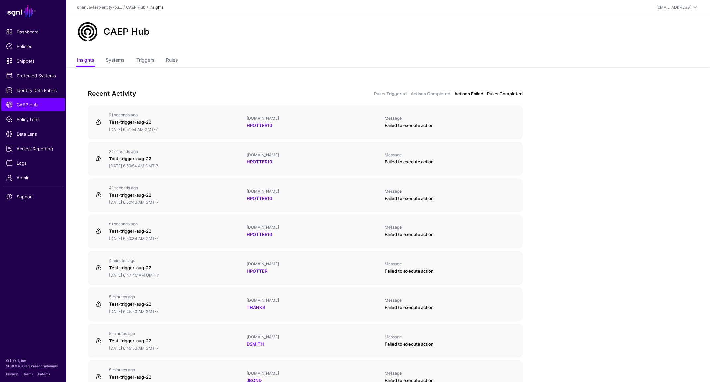
click at [497, 94] on link "Rules Completed" at bounding box center [504, 93] width 35 height 7
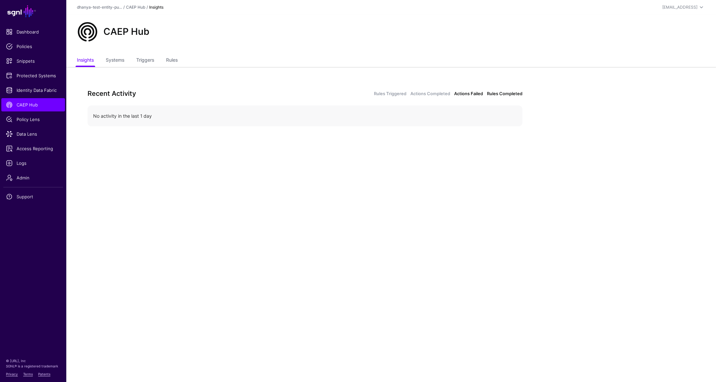
click at [461, 96] on link "Actions Failed" at bounding box center [468, 93] width 29 height 7
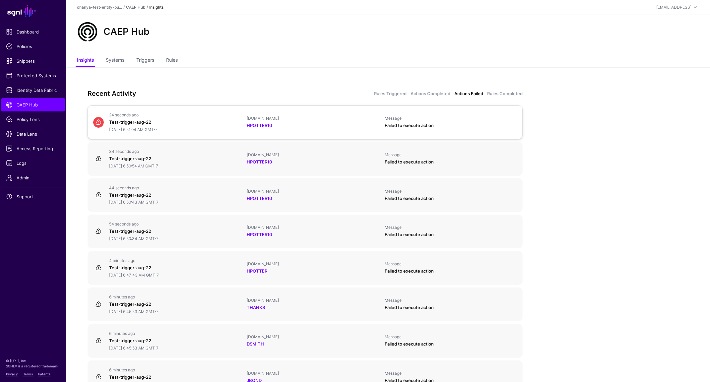
click at [408, 125] on div "Failed to execute action" at bounding box center [450, 125] width 132 height 7
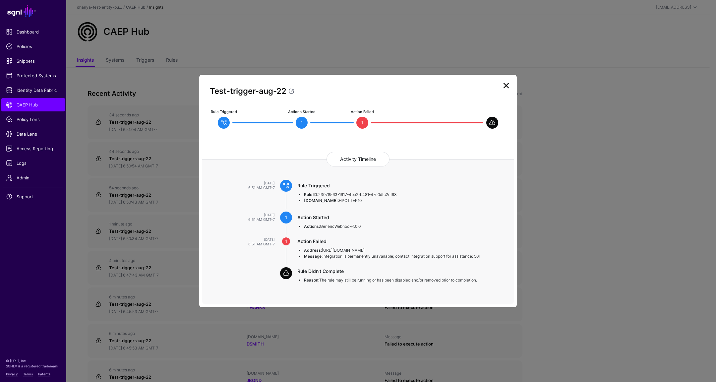
drag, startPoint x: 297, startPoint y: 242, endPoint x: 485, endPoint y: 255, distance: 188.0
click at [485, 255] on div "Action Failed Address: https://64aecf67ba95.ngrok.app Message: integration is p…" at bounding box center [405, 248] width 217 height 21
copy div "Action Failed Address: https://64aecf67ba95.ngrok.app Message: integration is p…"
click at [507, 85] on link at bounding box center [506, 85] width 11 height 11
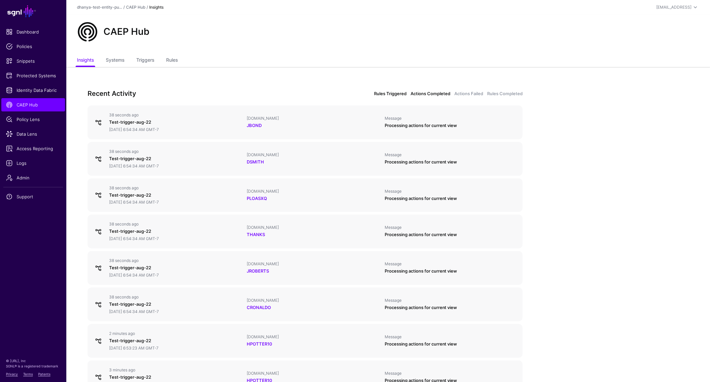
click at [434, 95] on link "Actions Completed" at bounding box center [430, 93] width 40 height 7
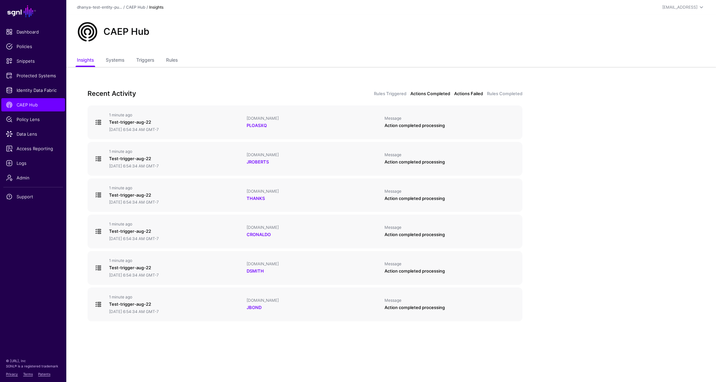
click at [476, 92] on link "Actions Failed" at bounding box center [468, 93] width 29 height 7
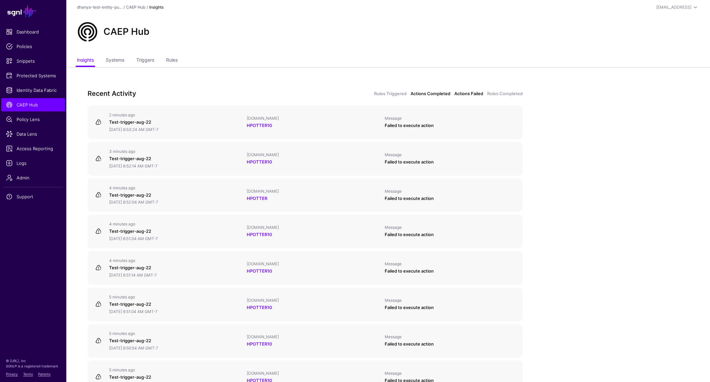
click at [437, 93] on link "Actions Completed" at bounding box center [430, 93] width 40 height 7
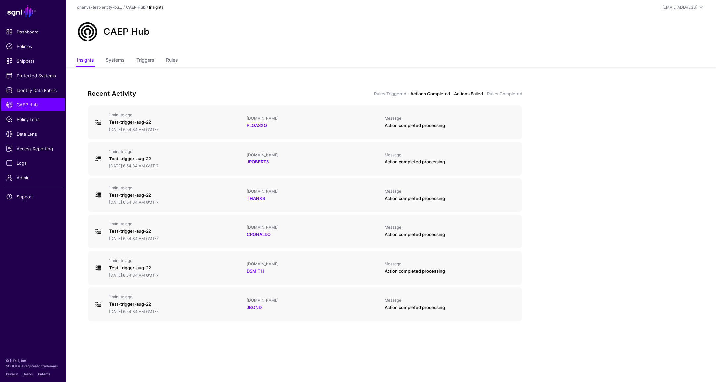
click at [462, 94] on link "Actions Failed" at bounding box center [468, 93] width 29 height 7
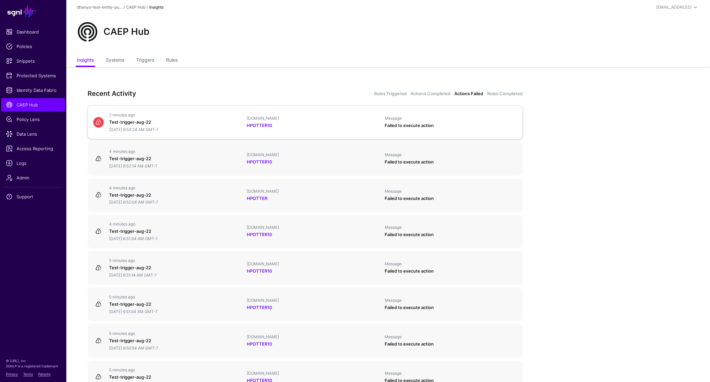
click at [192, 120] on div "Test-trigger-aug-22" at bounding box center [175, 122] width 132 height 7
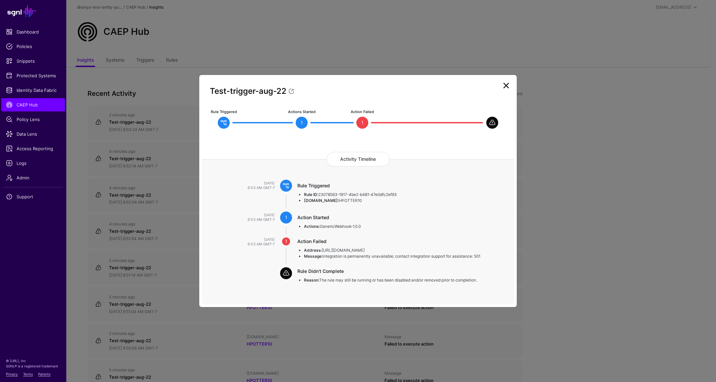
click at [507, 86] on link at bounding box center [506, 85] width 11 height 11
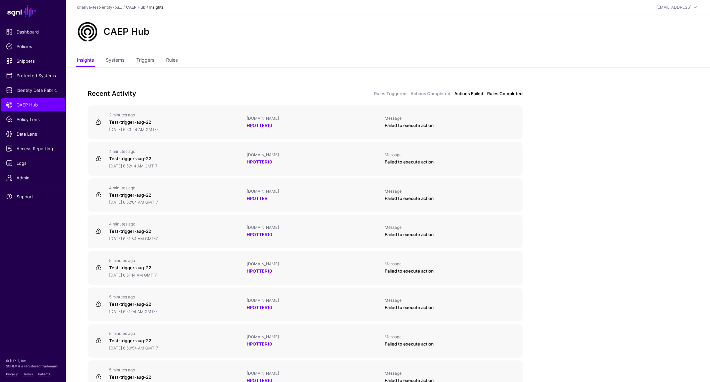
click at [505, 95] on link "Rules Completed" at bounding box center [504, 93] width 35 height 7
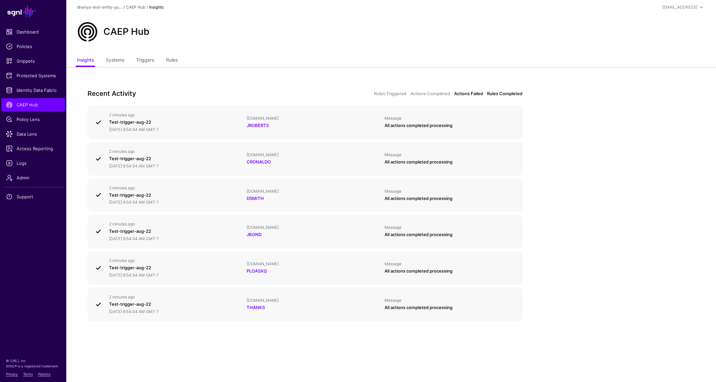
click at [473, 94] on link "Actions Failed" at bounding box center [468, 93] width 29 height 7
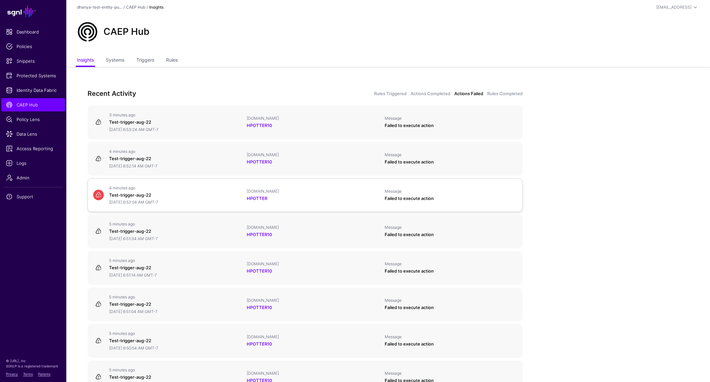
click at [289, 198] on div "HPOTTER" at bounding box center [313, 198] width 132 height 7
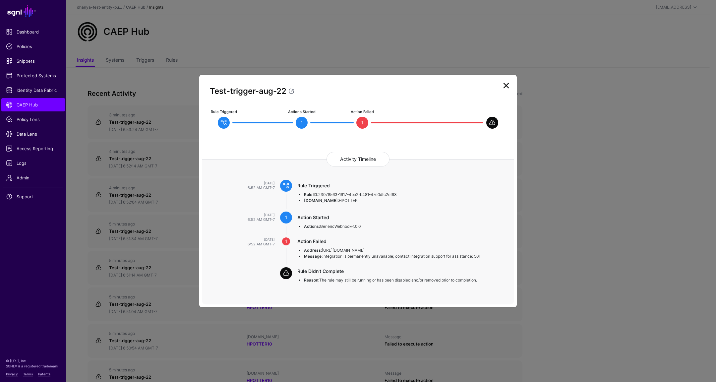
click at [507, 87] on link at bounding box center [506, 85] width 11 height 11
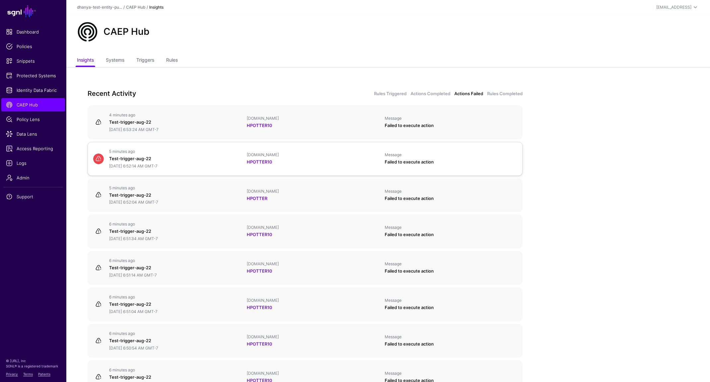
click at [313, 160] on div "HPOTTER10" at bounding box center [313, 162] width 132 height 7
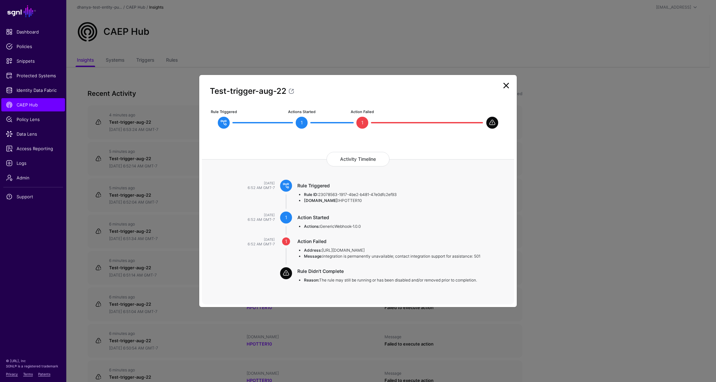
click at [506, 86] on link at bounding box center [506, 85] width 11 height 11
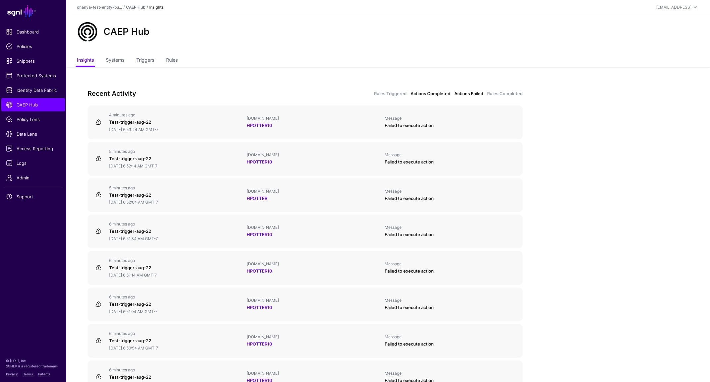
click at [441, 93] on link "Actions Completed" at bounding box center [430, 93] width 40 height 7
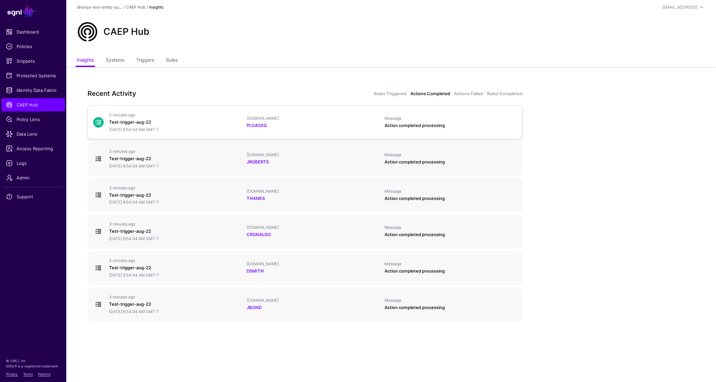
click at [361, 120] on div "[DOMAIN_NAME]" at bounding box center [313, 118] width 132 height 5
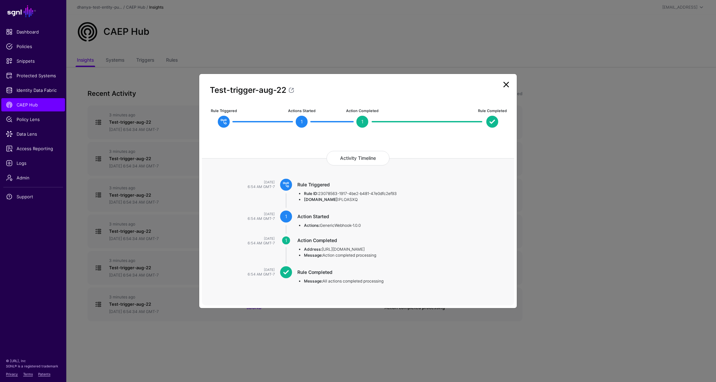
click at [507, 85] on link at bounding box center [506, 84] width 11 height 11
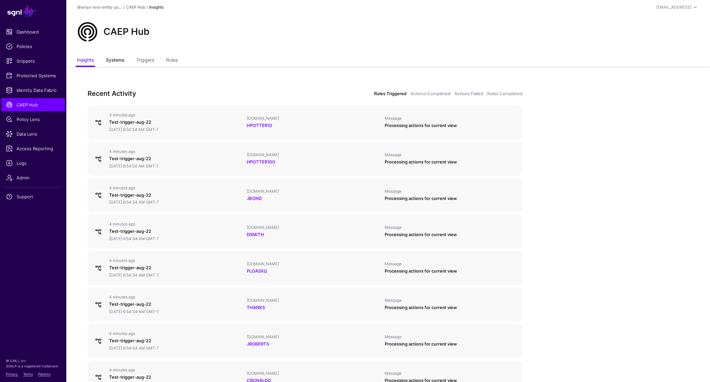
click at [114, 60] on link "Systems" at bounding box center [115, 60] width 19 height 13
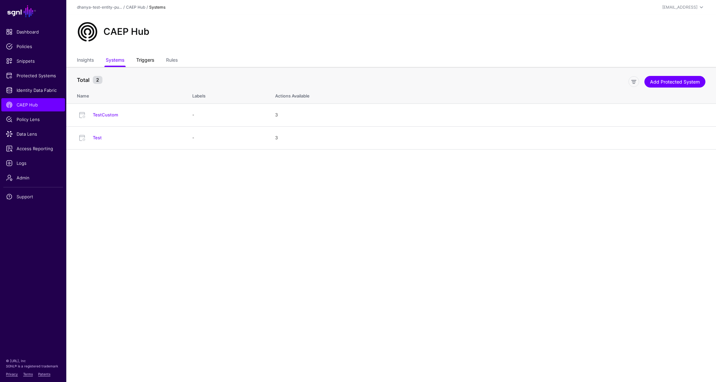
click at [146, 61] on link "Triggers" at bounding box center [145, 60] width 18 height 13
click at [88, 59] on link "Insights" at bounding box center [85, 60] width 17 height 13
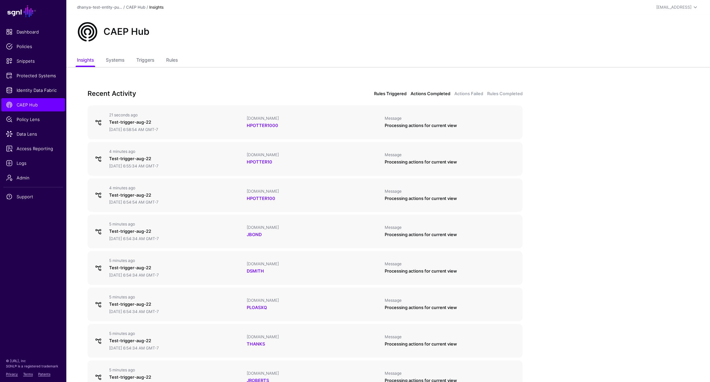
click at [439, 93] on link "Actions Completed" at bounding box center [430, 93] width 40 height 7
click at [470, 93] on link "Actions Failed" at bounding box center [468, 93] width 29 height 7
click at [432, 94] on link "Actions Completed" at bounding box center [430, 93] width 40 height 7
click at [497, 94] on link "Rules Completed" at bounding box center [504, 93] width 35 height 7
click at [466, 94] on link "Actions Failed" at bounding box center [468, 93] width 29 height 7
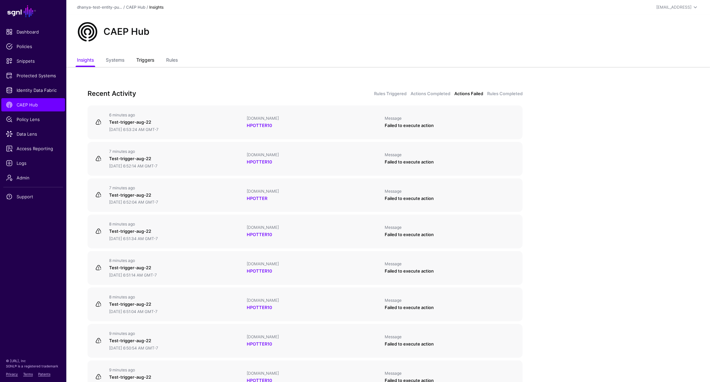
click at [151, 61] on link "Triggers" at bounding box center [145, 60] width 18 height 13
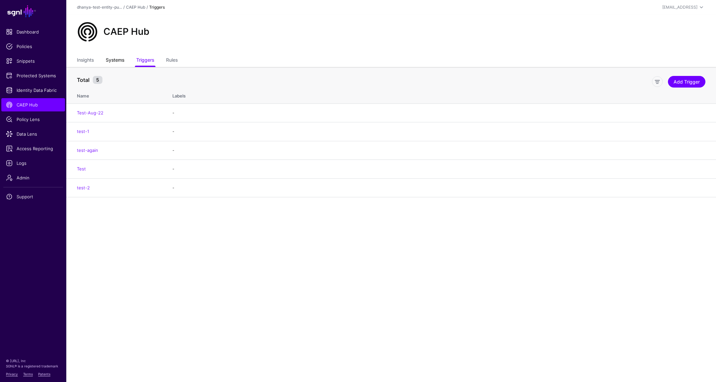
click at [115, 59] on link "Systems" at bounding box center [115, 60] width 19 height 13
click at [104, 113] on link "TestCustom" at bounding box center [105, 114] width 25 height 5
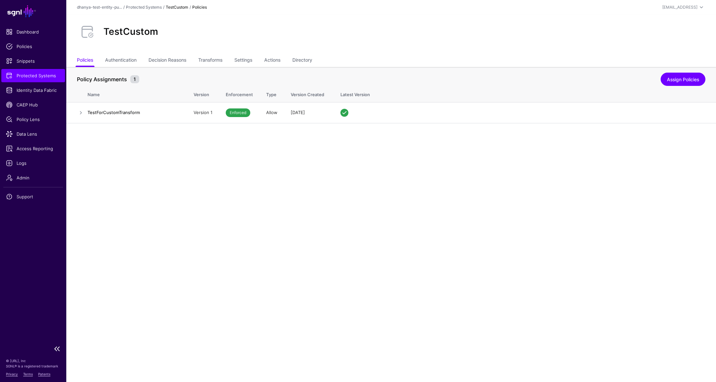
click at [24, 77] on span "Protected Systems" at bounding box center [33, 75] width 54 height 7
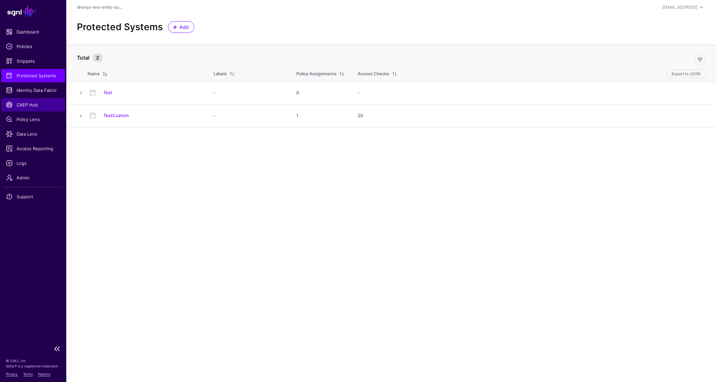
click at [32, 107] on span "CAEP Hub" at bounding box center [33, 104] width 54 height 7
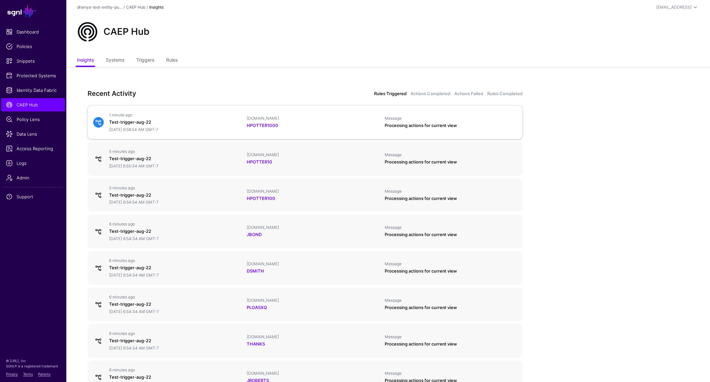
click at [134, 122] on div "Test-trigger-aug-22" at bounding box center [175, 122] width 132 height 7
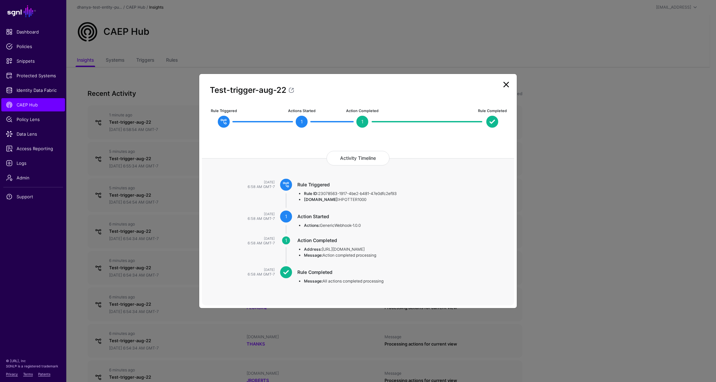
click at [507, 85] on link at bounding box center [506, 84] width 11 height 11
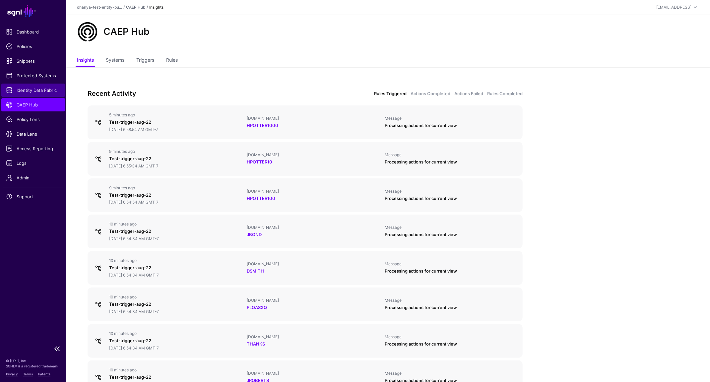
click at [43, 91] on span "Identity Data Fabric" at bounding box center [33, 90] width 54 height 7
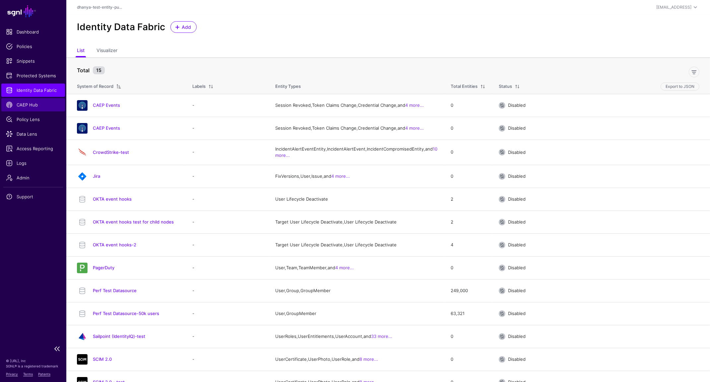
click at [30, 103] on span "CAEP Hub" at bounding box center [33, 104] width 54 height 7
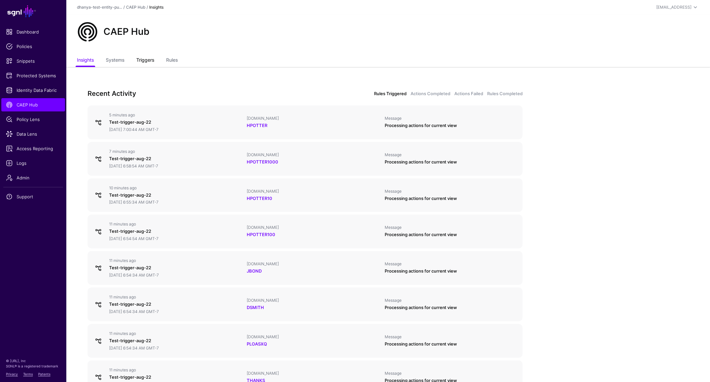
click at [145, 59] on link "Triggers" at bounding box center [145, 60] width 18 height 13
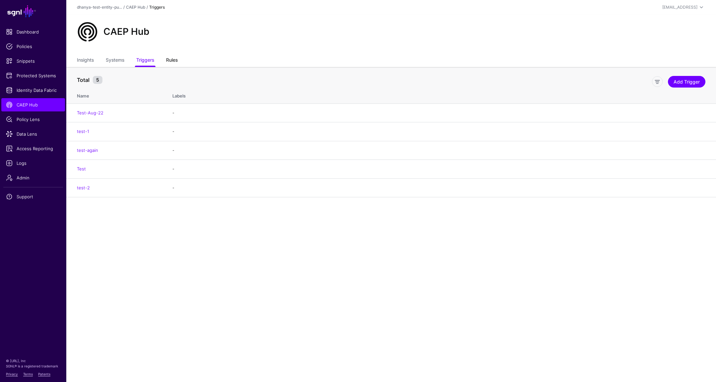
click at [168, 61] on link "Rules" at bounding box center [172, 60] width 12 height 13
click at [676, 113] on link "Edit" at bounding box center [676, 112] width 8 height 5
